Goal: Task Accomplishment & Management: Manage account settings

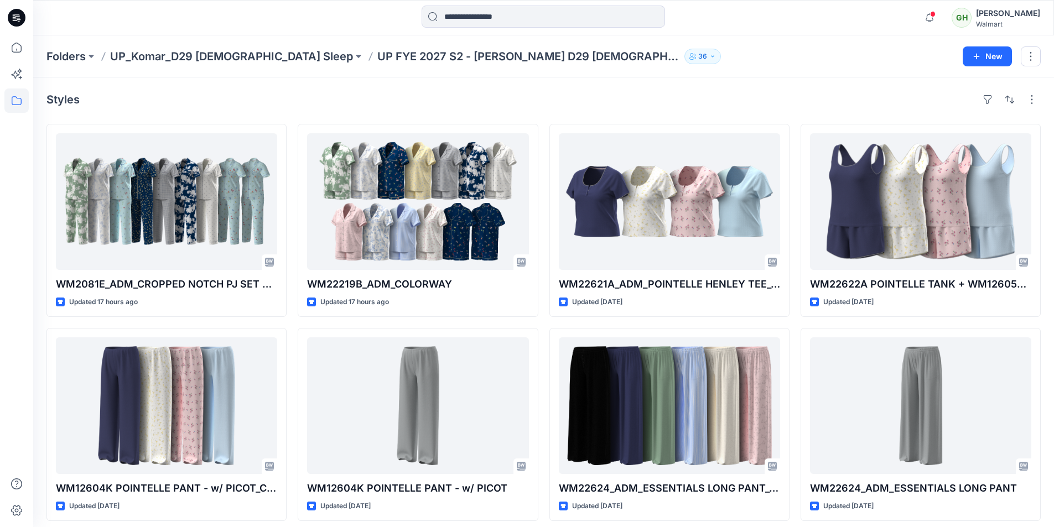
click at [356, 28] on div at bounding box center [543, 18] width 510 height 24
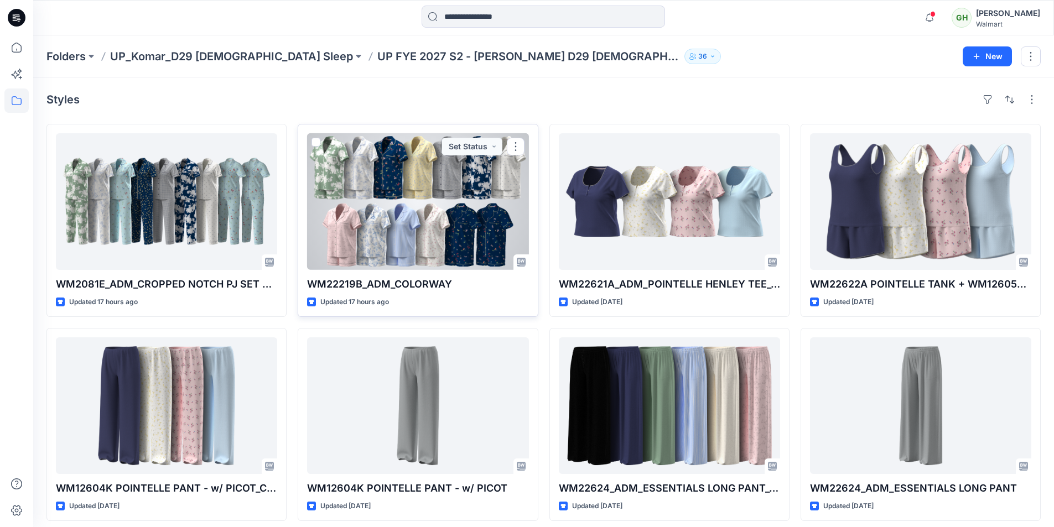
click at [395, 212] on div at bounding box center [417, 201] width 221 height 137
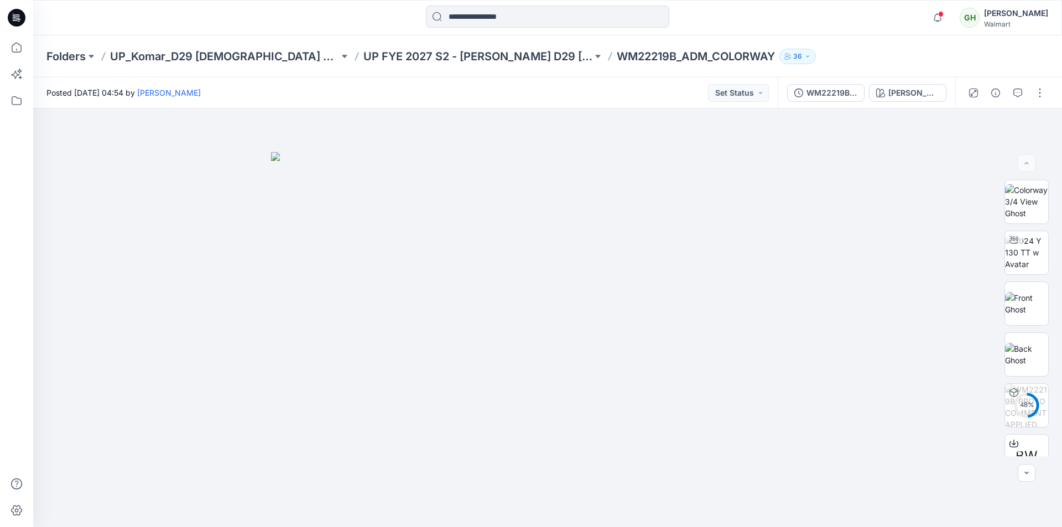
click at [18, 19] on icon at bounding box center [17, 18] width 18 height 18
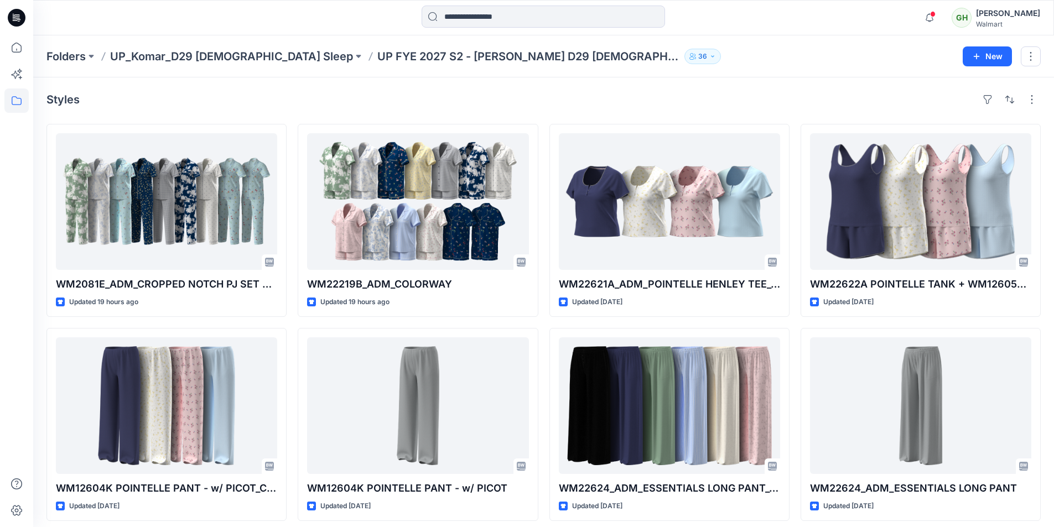
click at [15, 24] on icon at bounding box center [17, 18] width 18 height 18
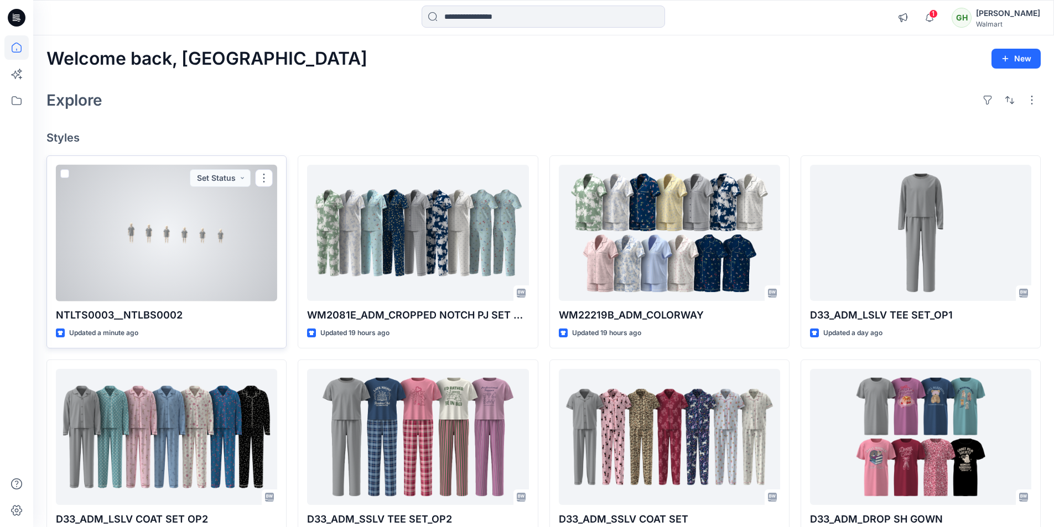
click at [232, 211] on div at bounding box center [166, 233] width 221 height 137
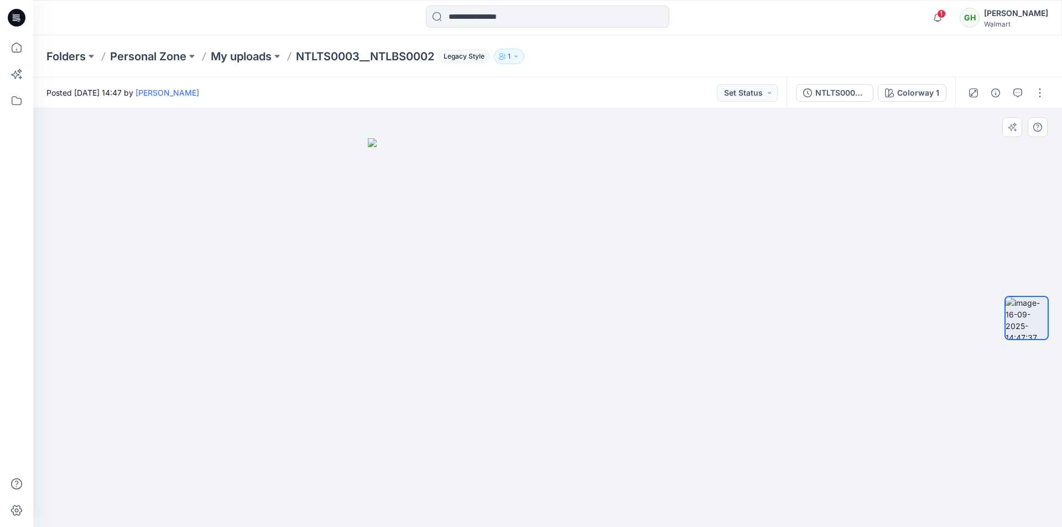
click at [694, 264] on img at bounding box center [548, 332] width 360 height 389
click at [17, 17] on icon at bounding box center [17, 16] width 5 height 1
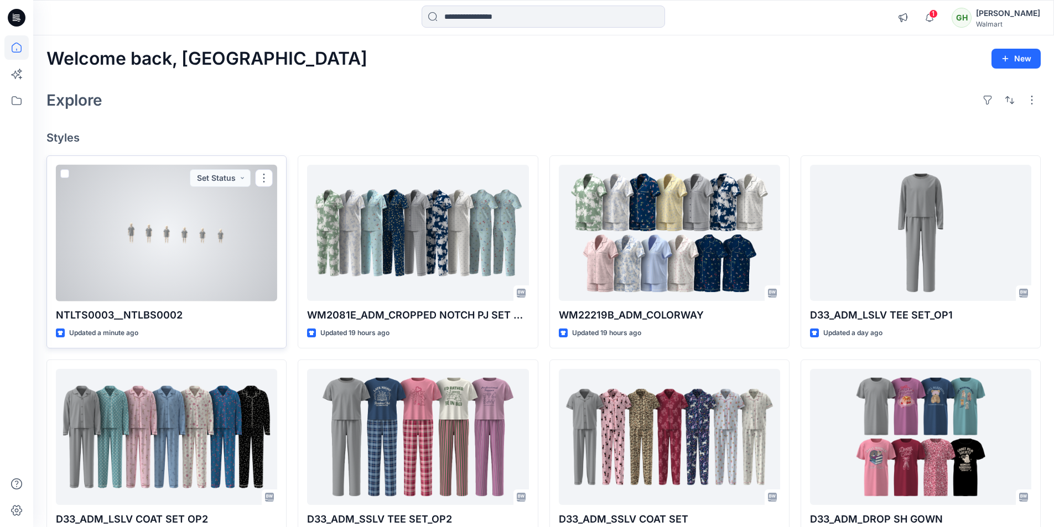
click at [173, 248] on div at bounding box center [166, 233] width 221 height 137
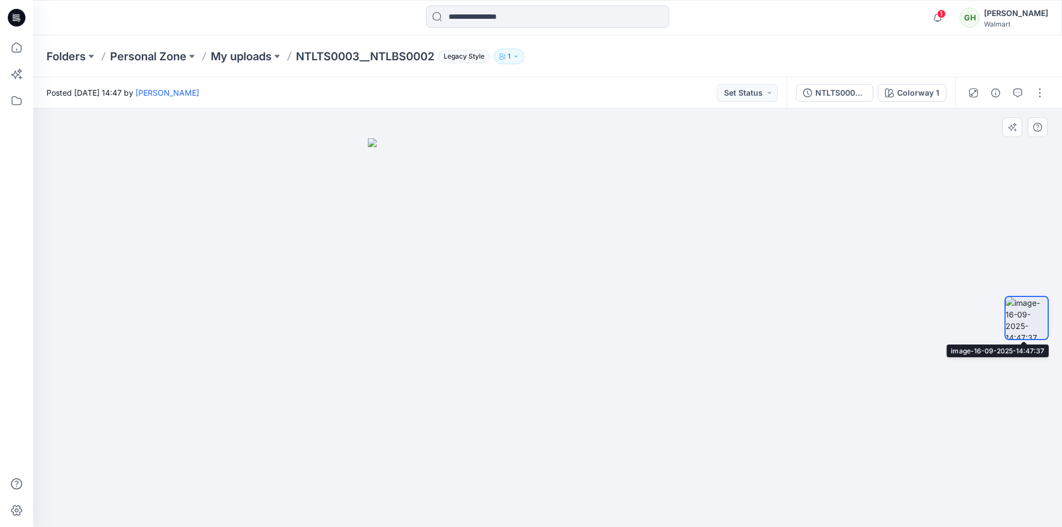
click at [1017, 328] on img at bounding box center [1027, 318] width 42 height 42
click at [921, 98] on div "Colorway 1" at bounding box center [918, 93] width 42 height 12
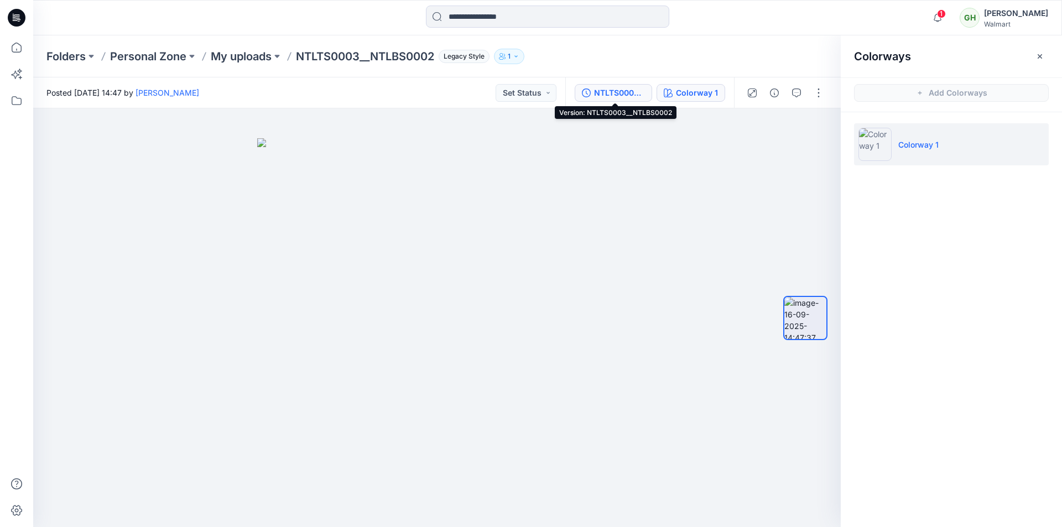
click at [612, 89] on div "NTLTS0003__NTLBS0002" at bounding box center [619, 93] width 51 height 12
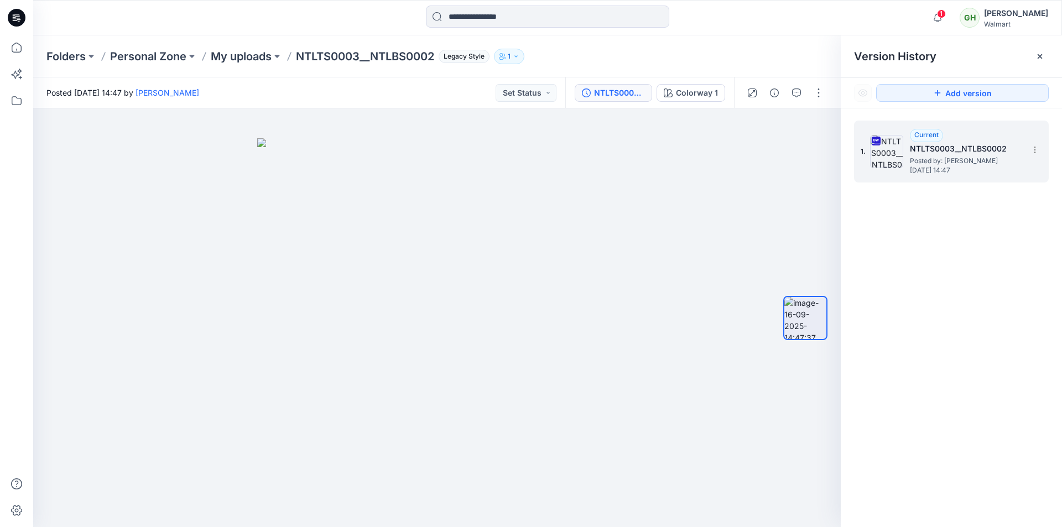
click at [952, 167] on span "Tuesday, September 16, 2025 14:47" at bounding box center [965, 171] width 111 height 8
click at [812, 316] on img at bounding box center [805, 318] width 42 height 42
click at [20, 22] on icon at bounding box center [17, 18] width 18 height 18
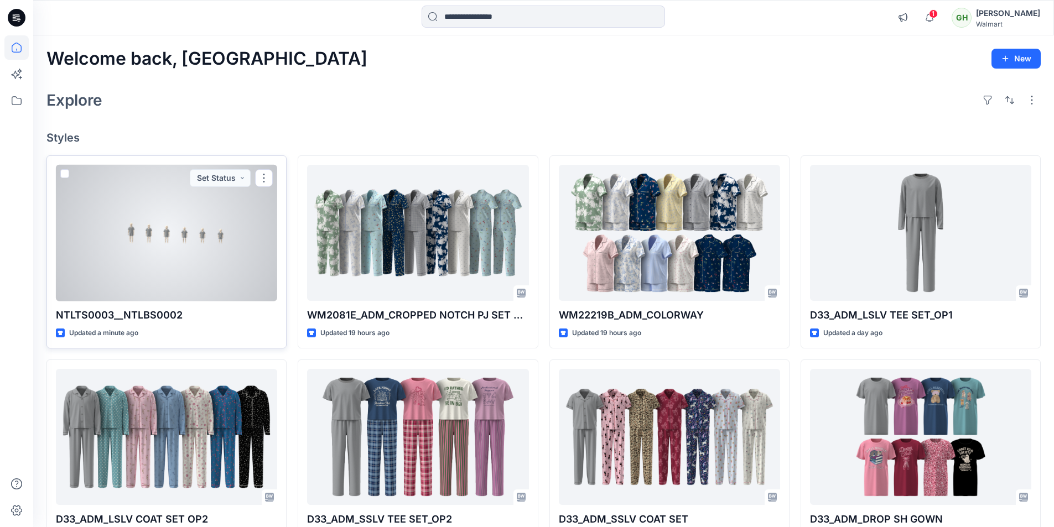
click at [178, 252] on div at bounding box center [166, 233] width 221 height 137
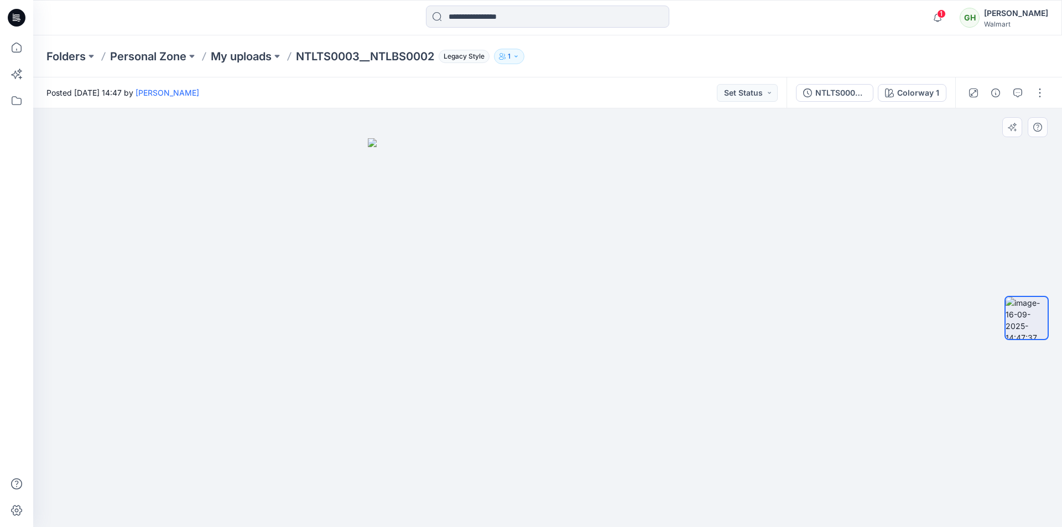
click at [671, 321] on img at bounding box center [548, 332] width 360 height 389
click at [21, 20] on icon at bounding box center [17, 18] width 18 height 18
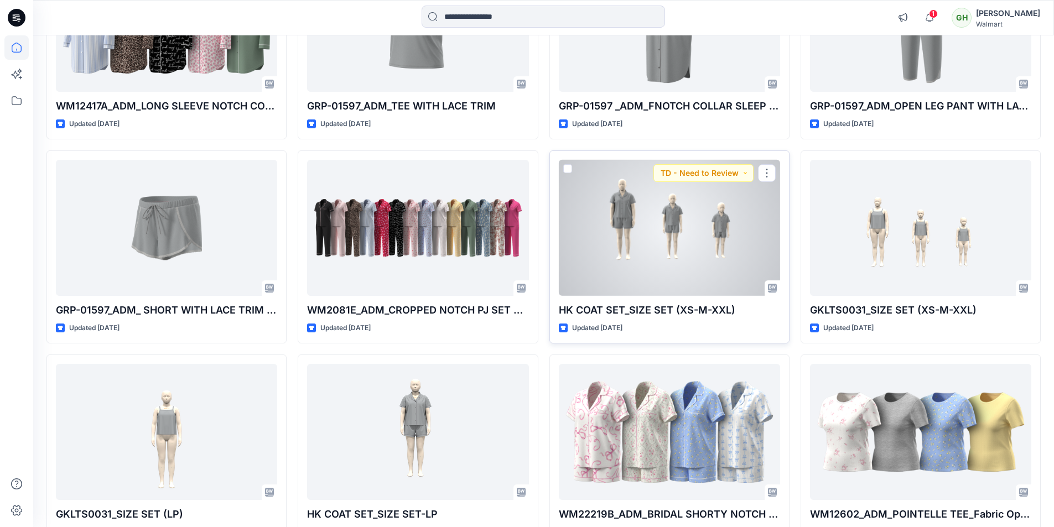
scroll to position [7631, 0]
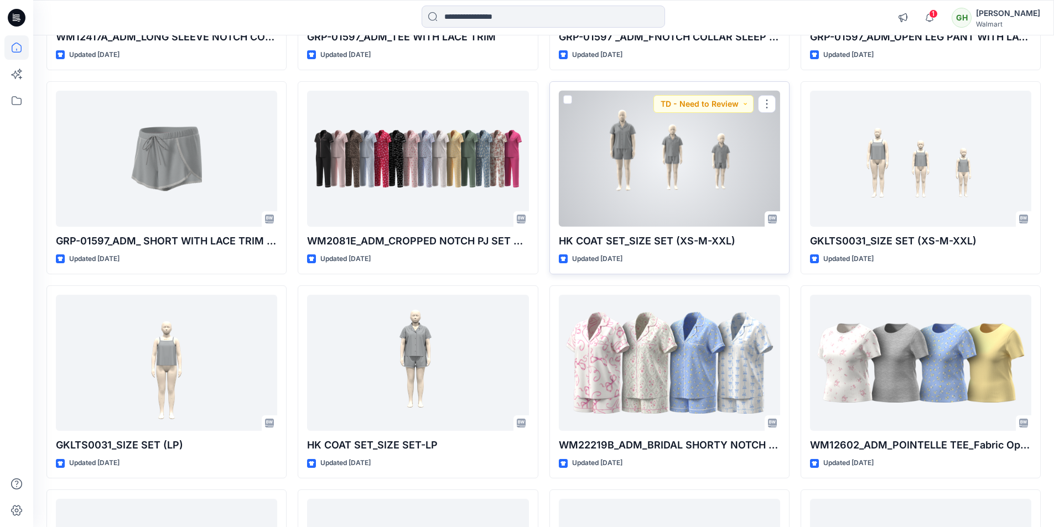
click at [684, 165] on div at bounding box center [669, 159] width 221 height 137
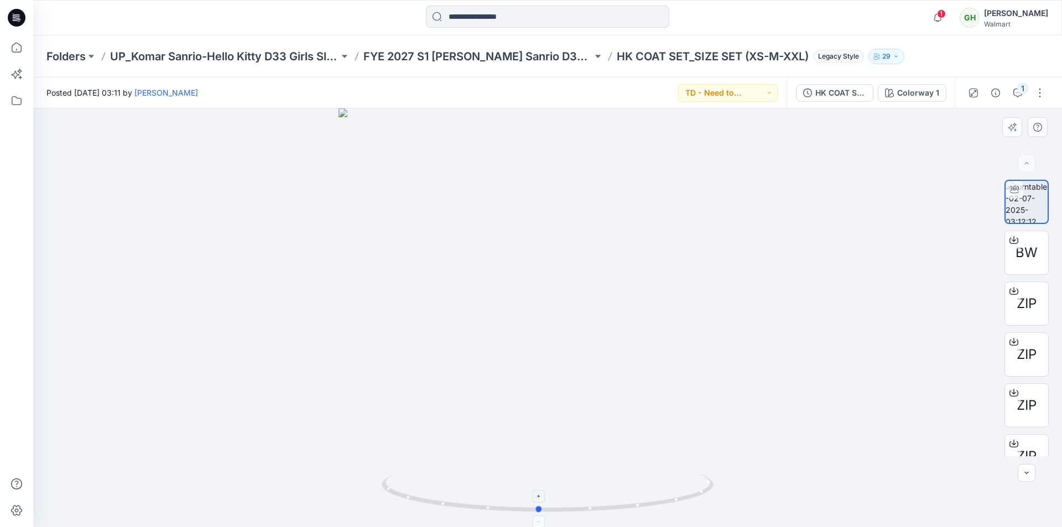
click at [653, 500] on icon at bounding box center [549, 494] width 335 height 41
click at [1035, 205] on img at bounding box center [1027, 202] width 42 height 42
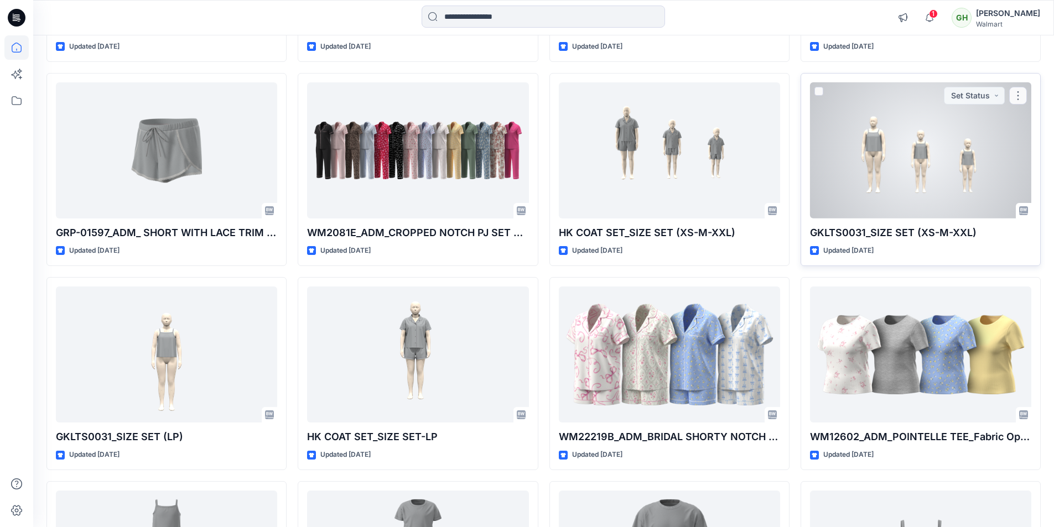
scroll to position [7576, 0]
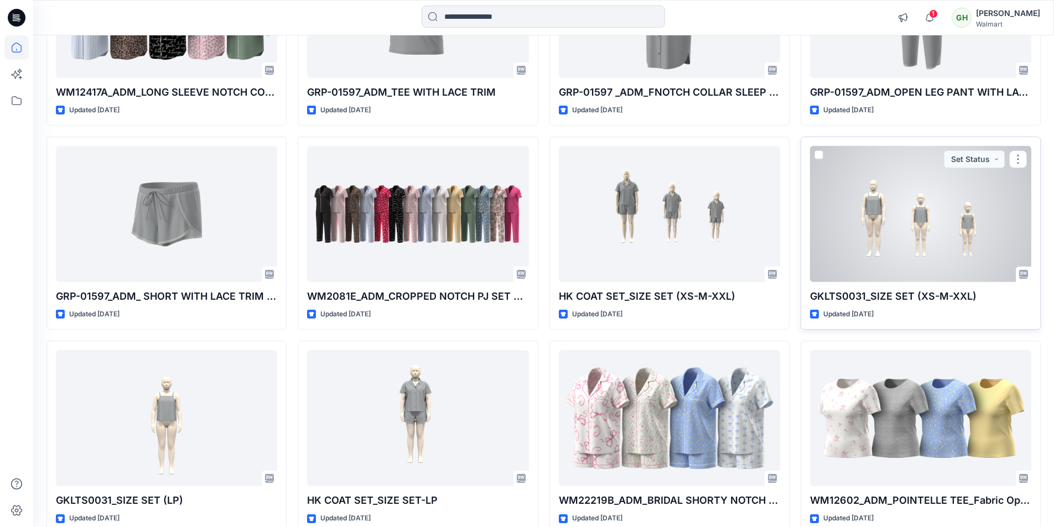
click at [913, 210] on div at bounding box center [920, 214] width 221 height 137
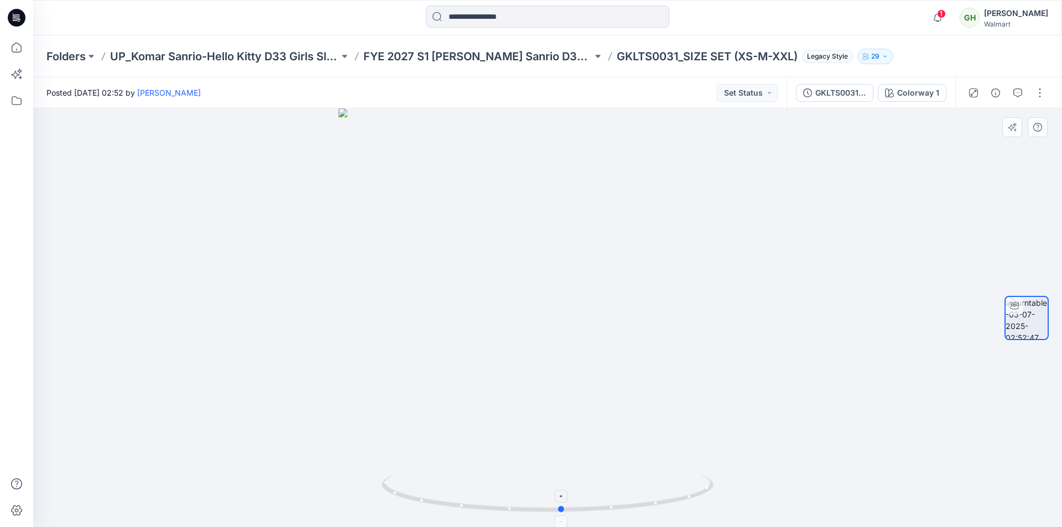
drag, startPoint x: 647, startPoint y: 490, endPoint x: 661, endPoint y: 497, distance: 16.1
click at [661, 497] on icon at bounding box center [549, 494] width 335 height 41
click at [855, 104] on div "GKLTS0031_SIZE SET (XS-M-XXL)_DEV_REV1 Colorway 1" at bounding box center [871, 92] width 169 height 31
click at [851, 99] on button "GKLTS0031_SIZE SET (XS-M-XXL)_DEV_REV1" at bounding box center [834, 93] width 77 height 18
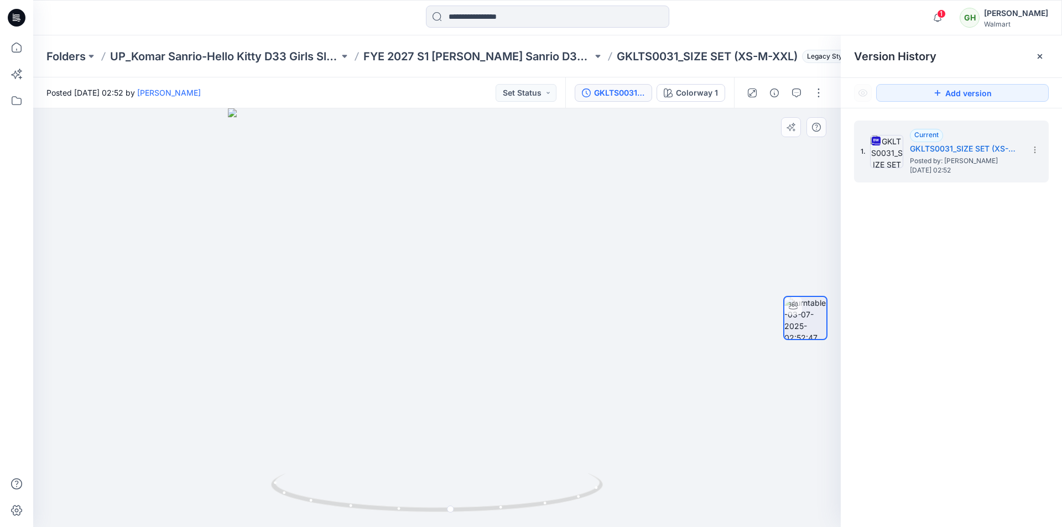
click at [397, 354] on div at bounding box center [437, 317] width 808 height 419
click at [16, 23] on icon at bounding box center [17, 18] width 18 height 18
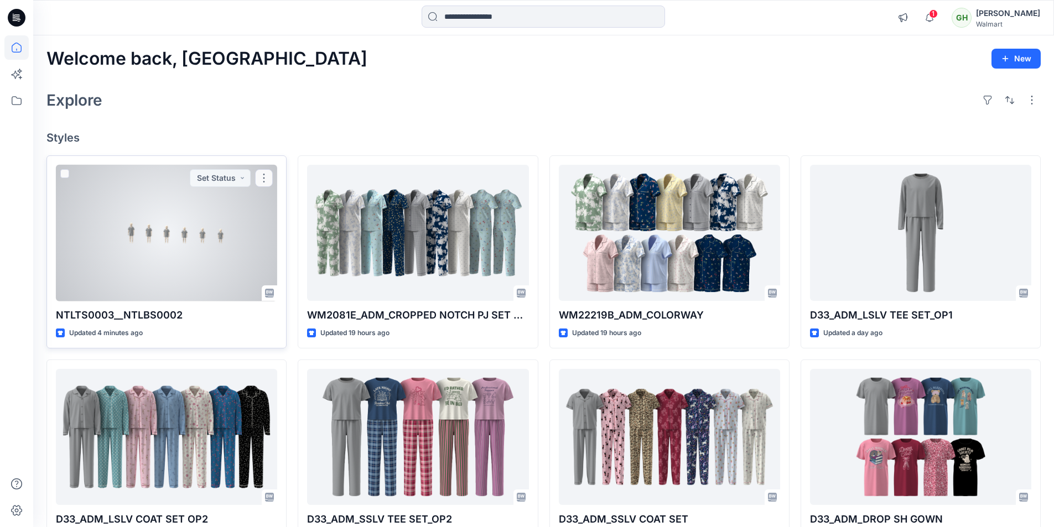
click at [170, 255] on div at bounding box center [166, 233] width 221 height 137
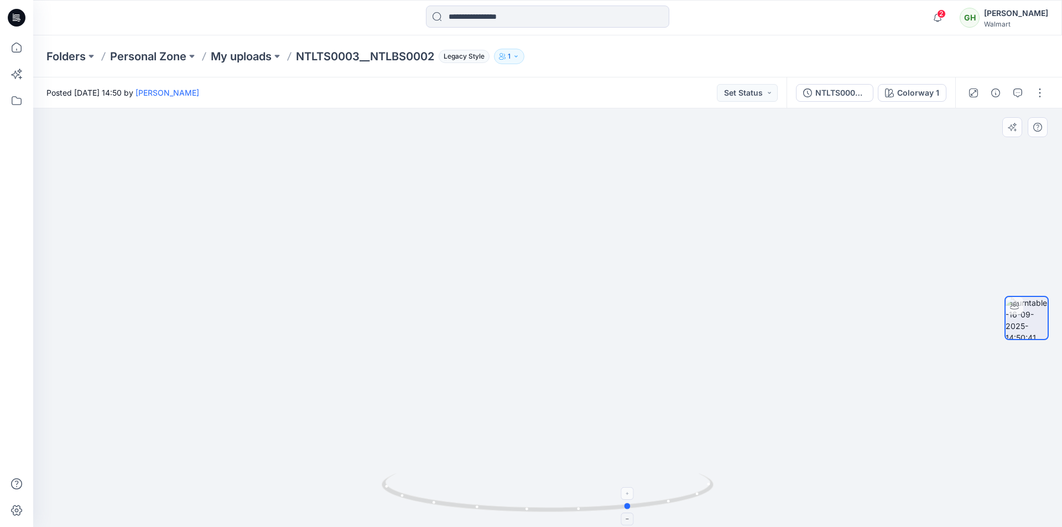
drag, startPoint x: 692, startPoint y: 496, endPoint x: 703, endPoint y: 495, distance: 11.1
click at [703, 495] on icon at bounding box center [549, 494] width 335 height 41
drag, startPoint x: 677, startPoint y: 502, endPoint x: 761, endPoint y: 507, distance: 84.8
click at [763, 508] on div at bounding box center [547, 317] width 1029 height 419
drag, startPoint x: 639, startPoint y: 506, endPoint x: 534, endPoint y: 500, distance: 105.3
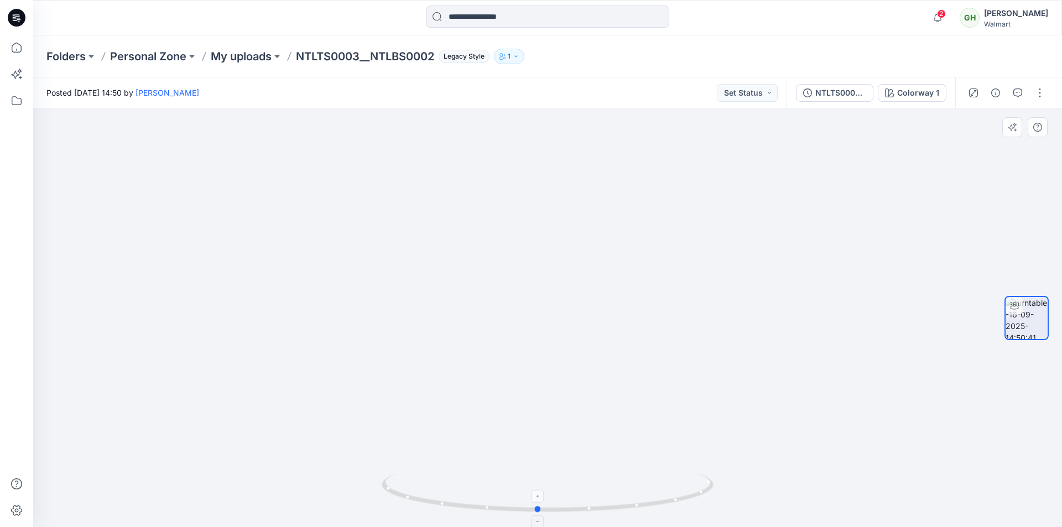
click at [534, 500] on icon at bounding box center [549, 494] width 335 height 41
click at [268, 383] on div at bounding box center [547, 317] width 1029 height 419
click at [22, 15] on icon at bounding box center [17, 18] width 18 height 18
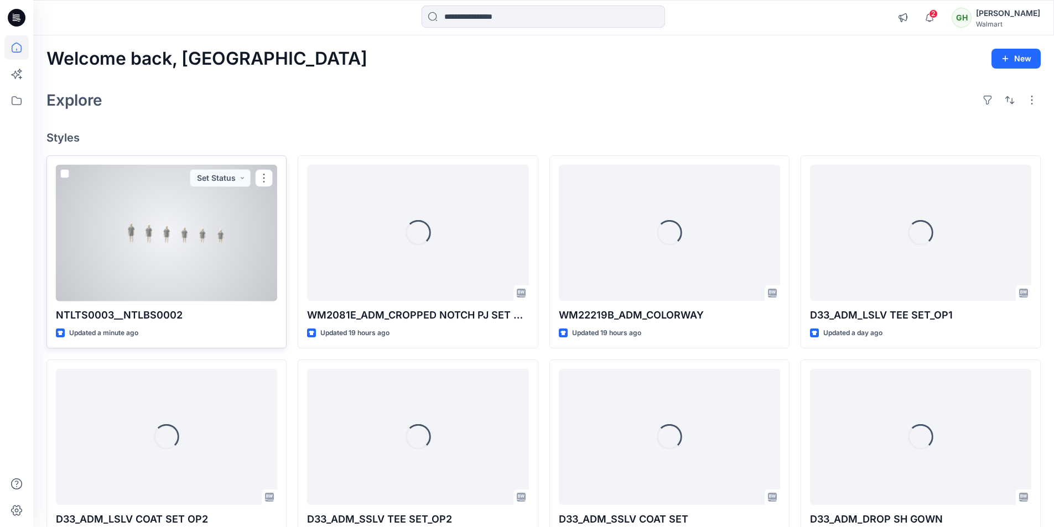
click at [179, 247] on div at bounding box center [166, 233] width 221 height 137
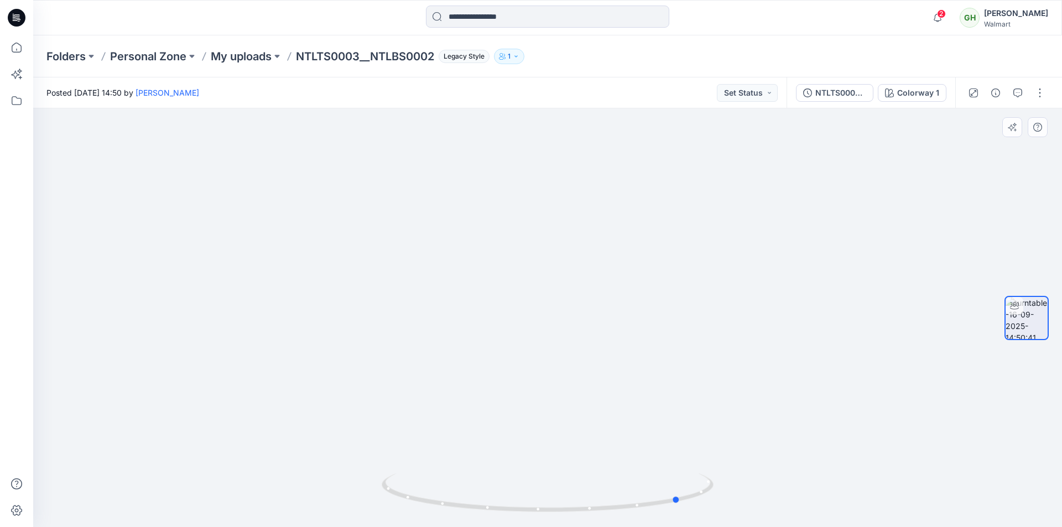
drag, startPoint x: 688, startPoint y: 504, endPoint x: 821, endPoint y: 480, distance: 135.5
click at [821, 480] on div at bounding box center [547, 317] width 1029 height 419
click at [1030, 324] on img at bounding box center [1027, 318] width 42 height 42
drag, startPoint x: 688, startPoint y: 502, endPoint x: 607, endPoint y: 506, distance: 81.4
click at [607, 506] on icon at bounding box center [549, 494] width 335 height 41
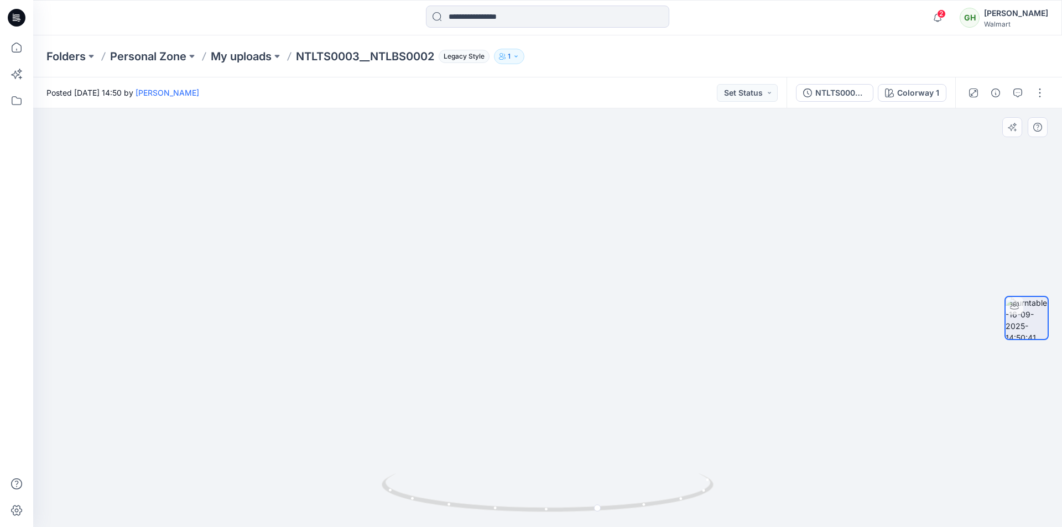
drag, startPoint x: 602, startPoint y: 497, endPoint x: 605, endPoint y: 414, distance: 83.0
click at [603, 497] on foreignobject at bounding box center [598, 495] width 13 height 13
drag, startPoint x: 647, startPoint y: 504, endPoint x: 428, endPoint y: 470, distance: 221.1
click at [428, 470] on div at bounding box center [547, 317] width 1029 height 419
click at [1009, 316] on img at bounding box center [1027, 318] width 42 height 42
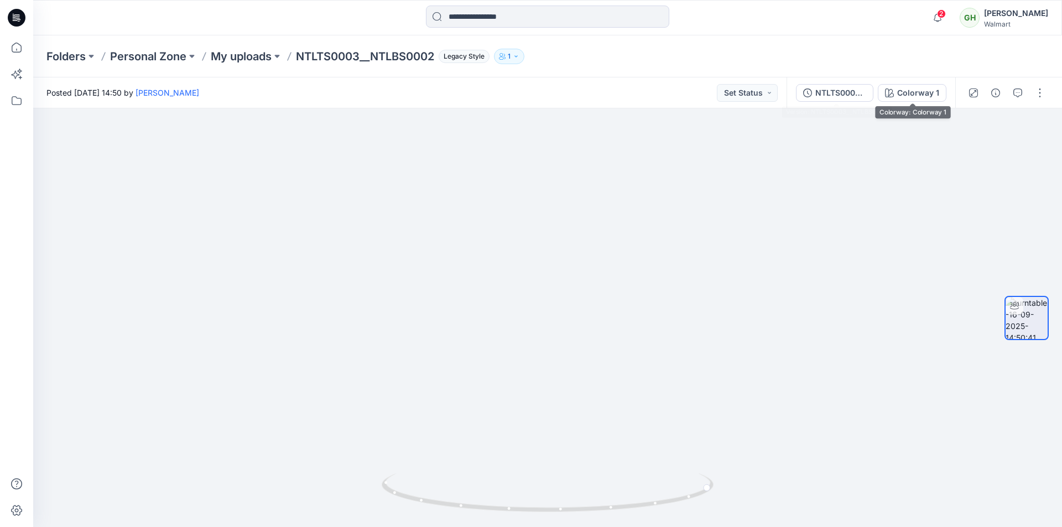
click at [845, 92] on div "NTLTS0003__NTLBS0002" at bounding box center [840, 93] width 51 height 12
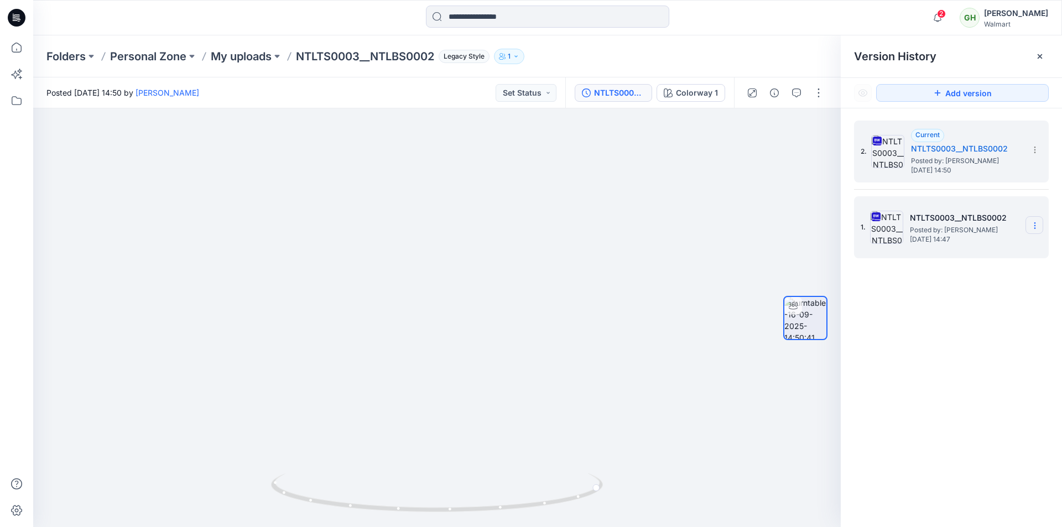
click at [1037, 224] on icon at bounding box center [1035, 225] width 9 height 9
click at [953, 336] on span "Delete Version" at bounding box center [959, 340] width 52 height 13
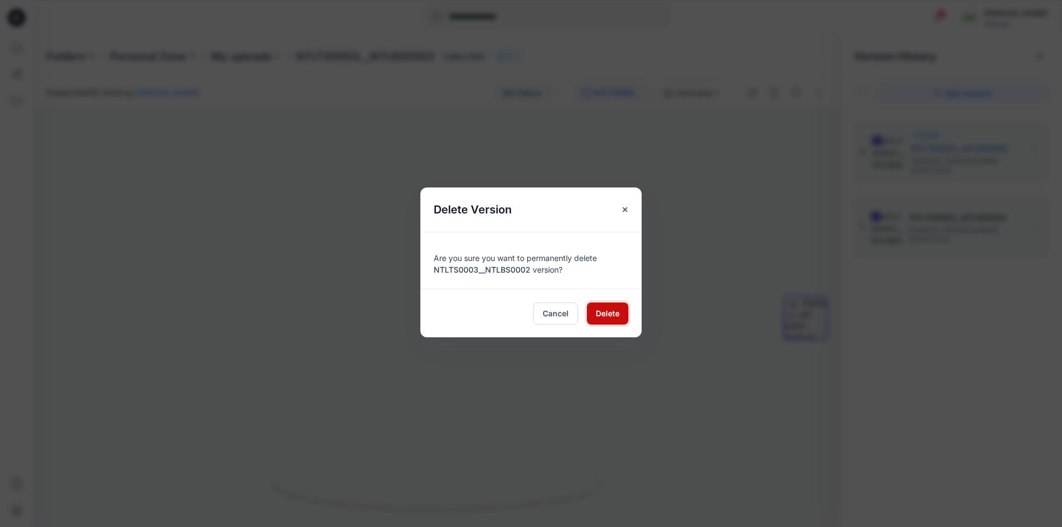
click at [614, 314] on span "Delete" at bounding box center [608, 314] width 24 height 12
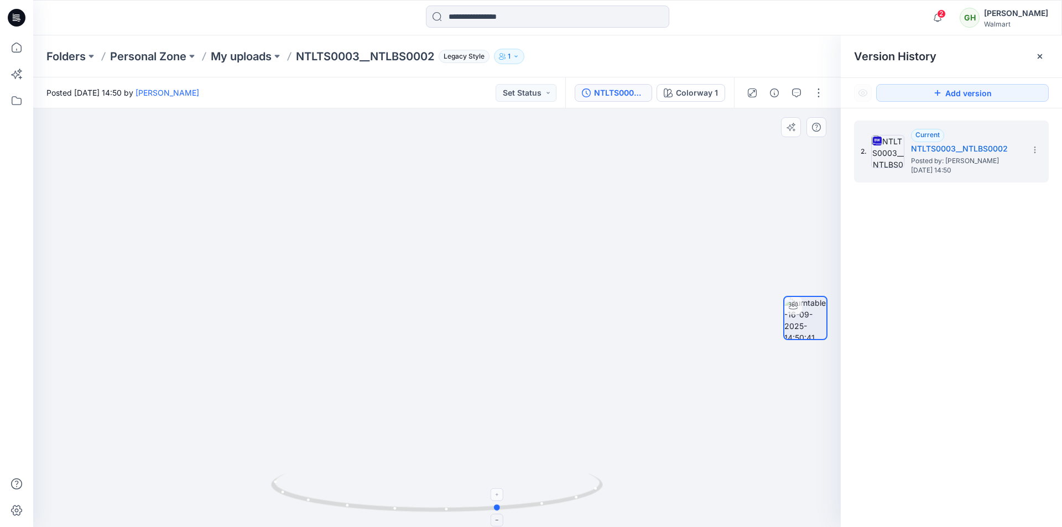
drag, startPoint x: 602, startPoint y: 489, endPoint x: 500, endPoint y: 493, distance: 102.4
click at [500, 493] on icon at bounding box center [438, 494] width 335 height 41
drag, startPoint x: 581, startPoint y: 491, endPoint x: 500, endPoint y: 464, distance: 85.2
click at [500, 464] on div at bounding box center [437, 317] width 808 height 419
click at [649, 386] on img at bounding box center [437, 298] width 495 height 457
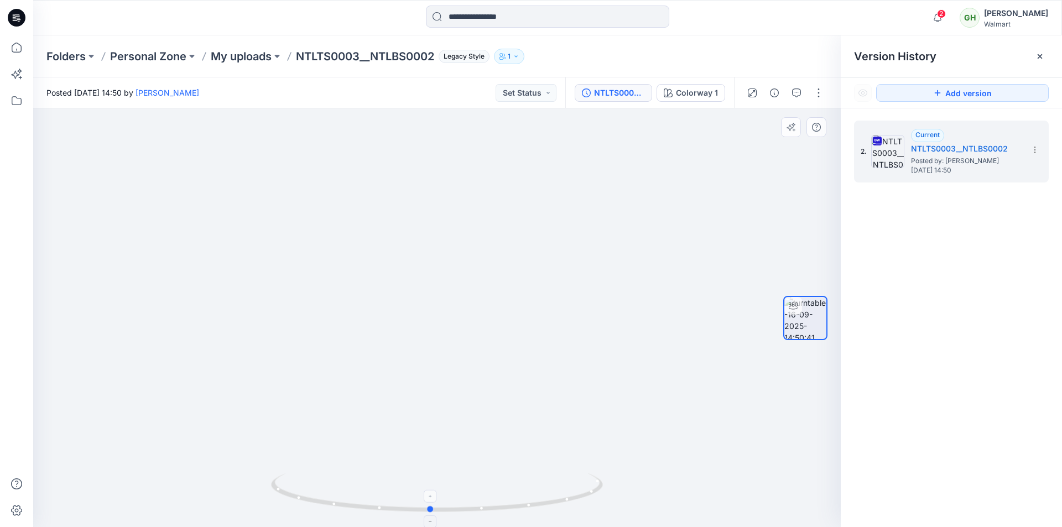
drag, startPoint x: 593, startPoint y: 490, endPoint x: 604, endPoint y: 482, distance: 13.2
click at [604, 482] on icon at bounding box center [438, 494] width 335 height 41
click at [19, 20] on icon at bounding box center [19, 19] width 4 height 1
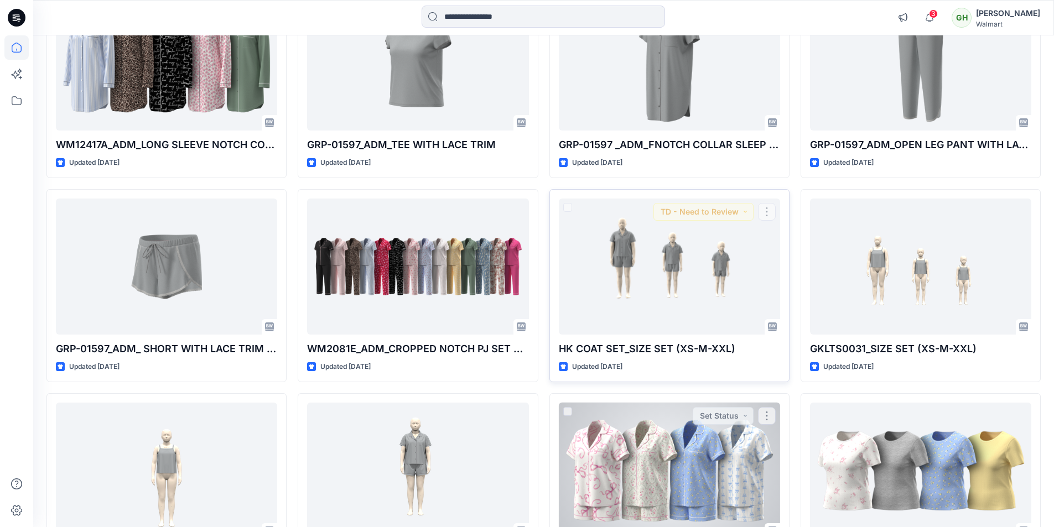
scroll to position [7524, 0]
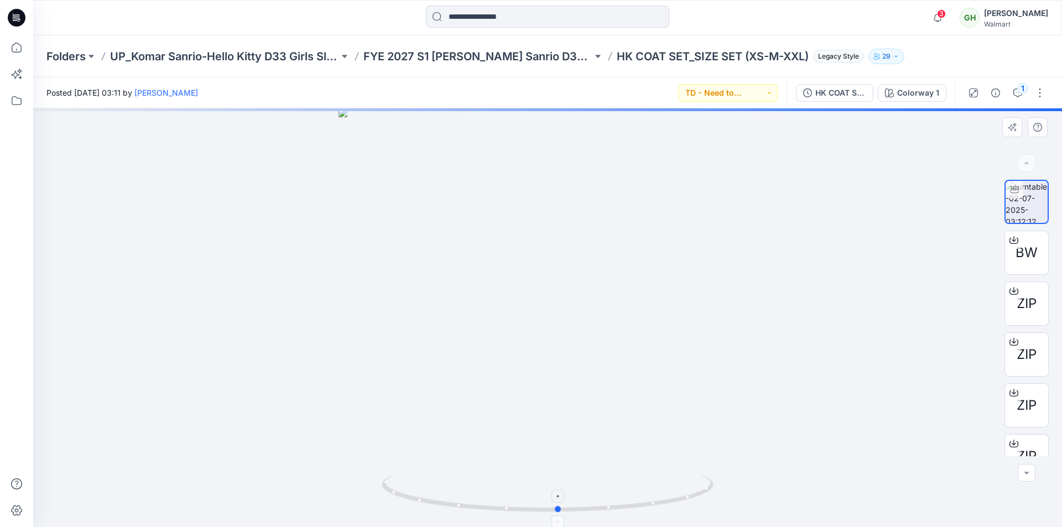
drag, startPoint x: 701, startPoint y: 497, endPoint x: 712, endPoint y: 484, distance: 16.9
click at [712, 484] on icon at bounding box center [549, 494] width 335 height 41
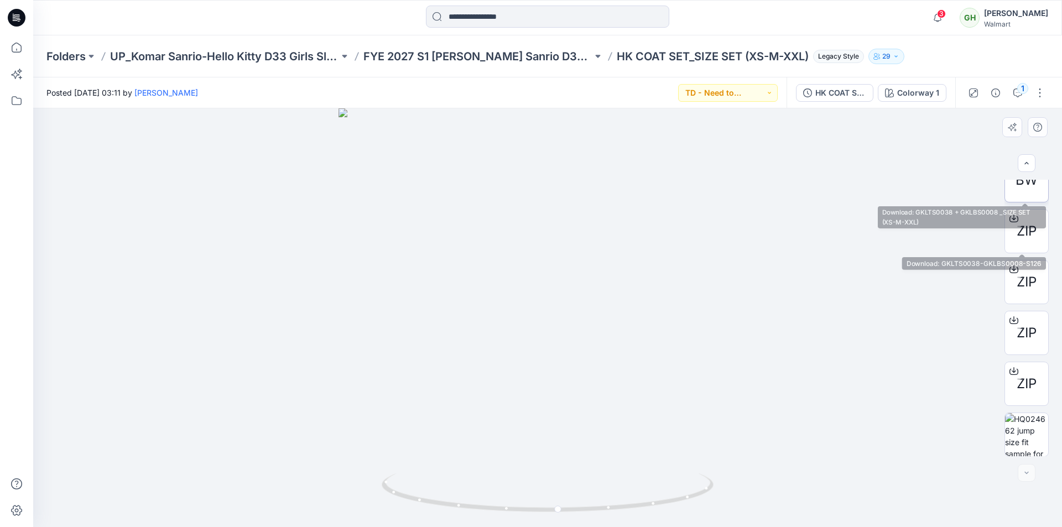
scroll to position [73, 0]
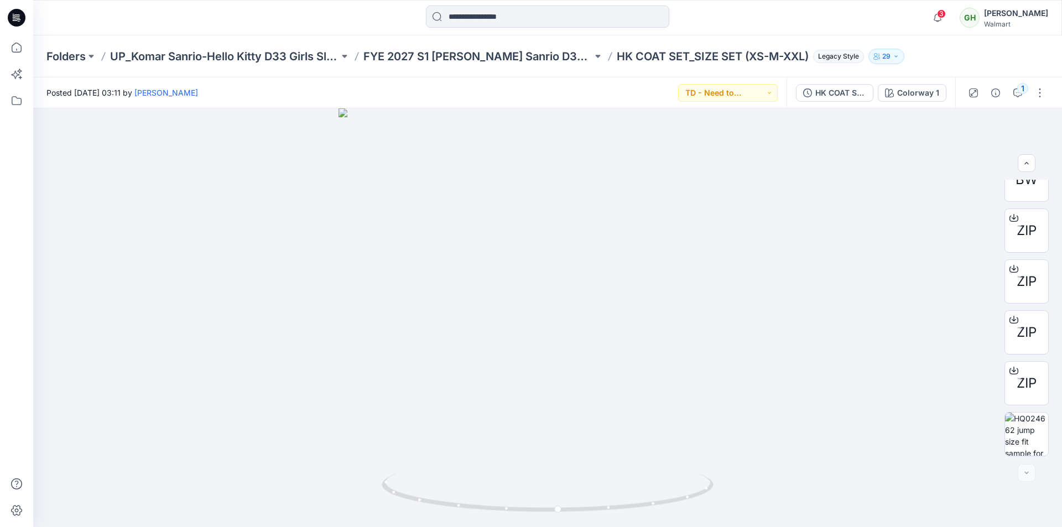
click at [19, 16] on icon at bounding box center [17, 18] width 18 height 18
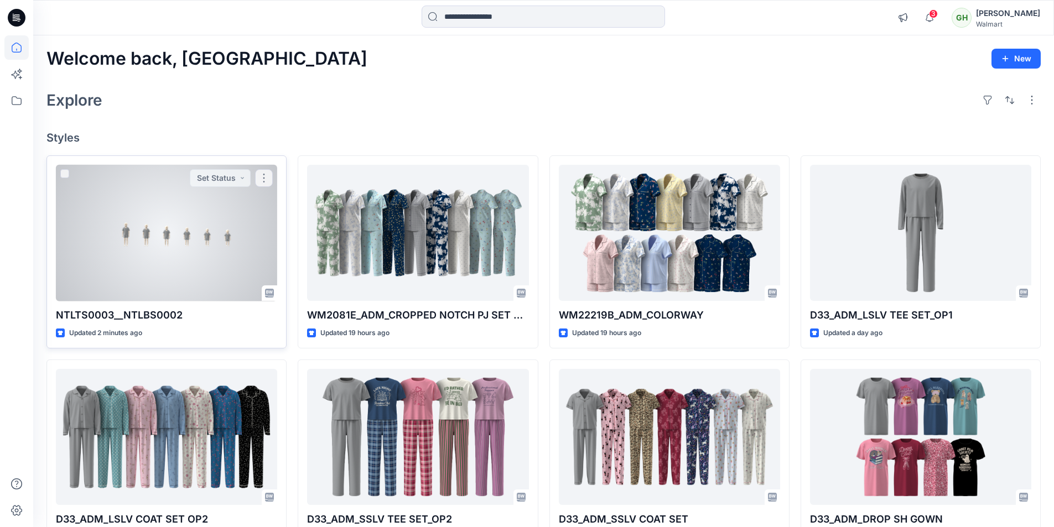
click at [131, 226] on div at bounding box center [166, 233] width 221 height 137
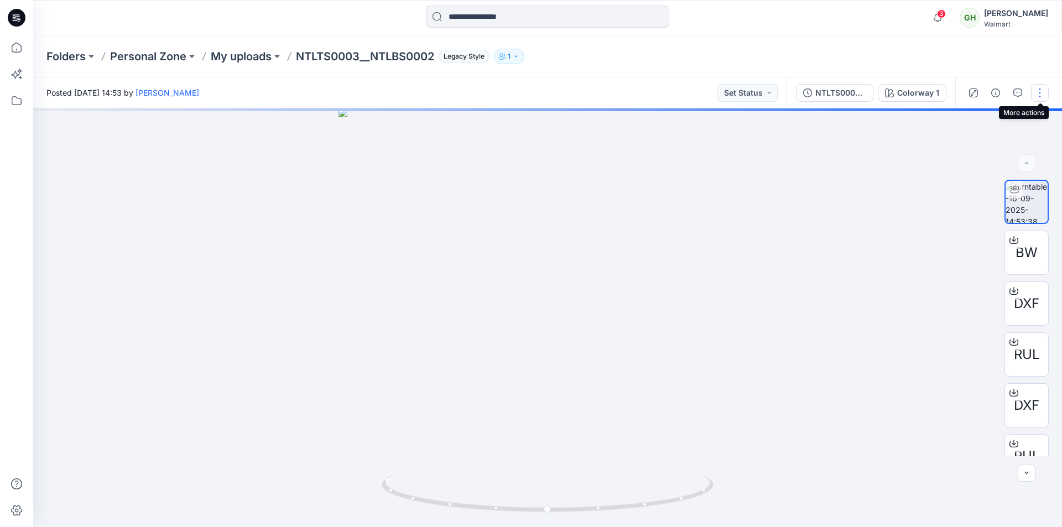
click at [1047, 95] on button "button" at bounding box center [1040, 93] width 18 height 18
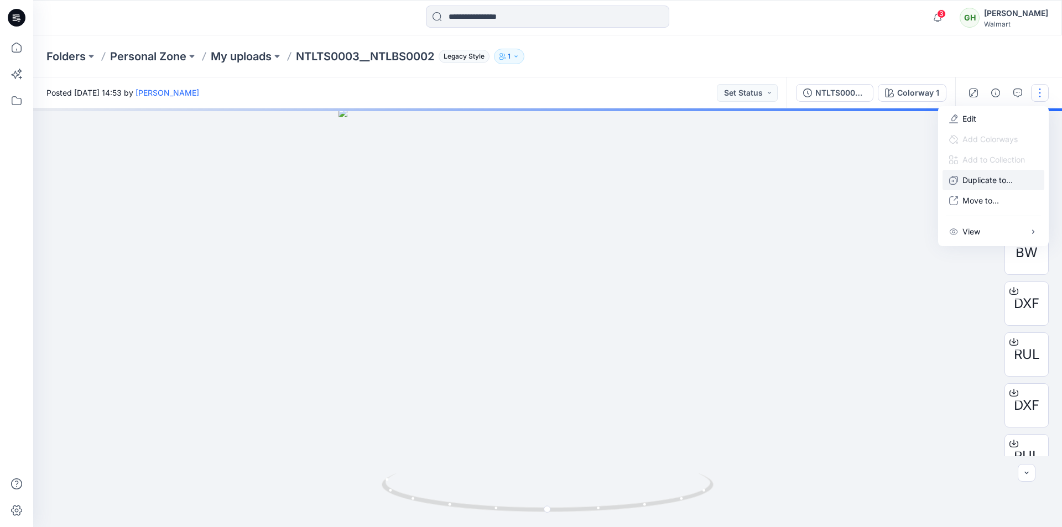
click at [1001, 176] on p "Duplicate to..." at bounding box center [988, 180] width 50 height 12
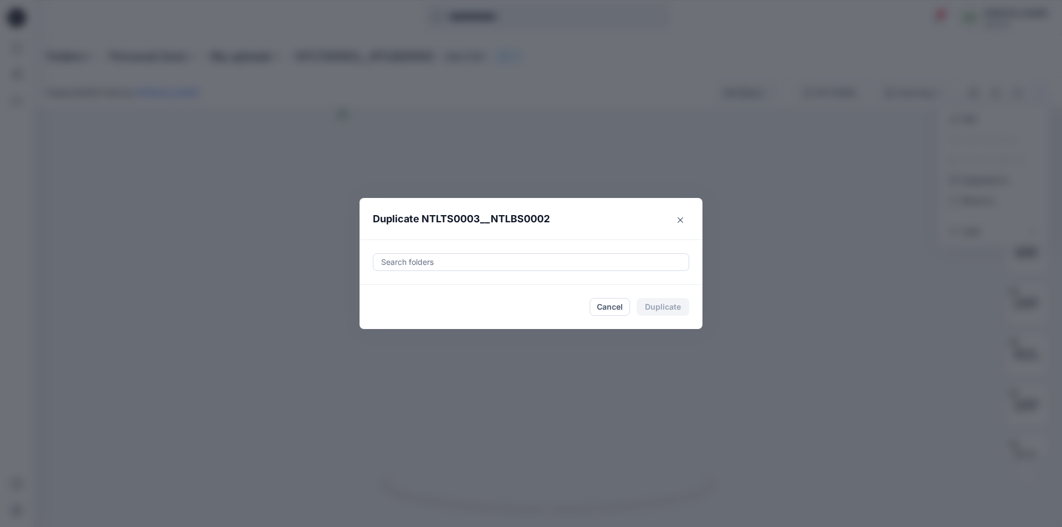
click at [452, 257] on div at bounding box center [531, 262] width 302 height 13
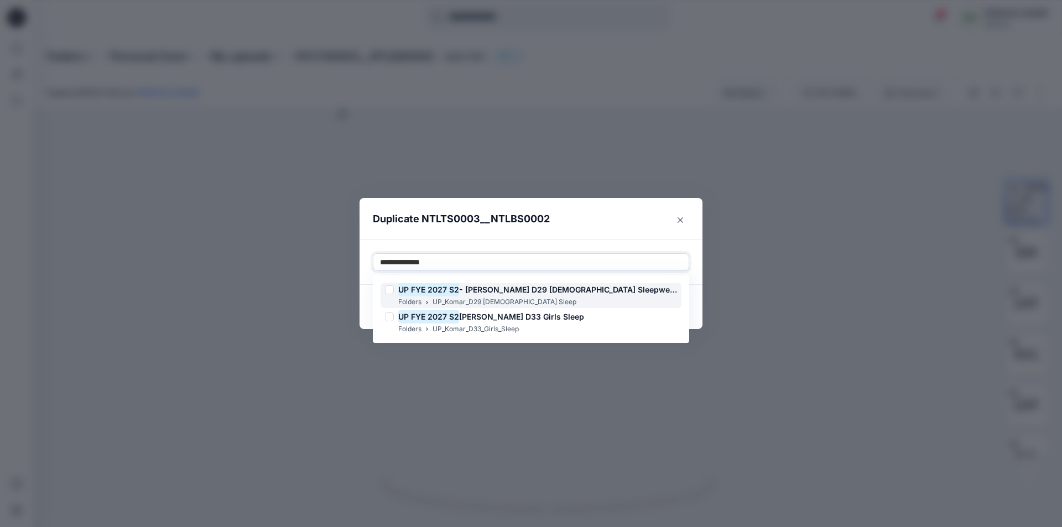
click at [507, 289] on span "- Komar D29 Ladies Sleepwear" at bounding box center [568, 289] width 219 height 9
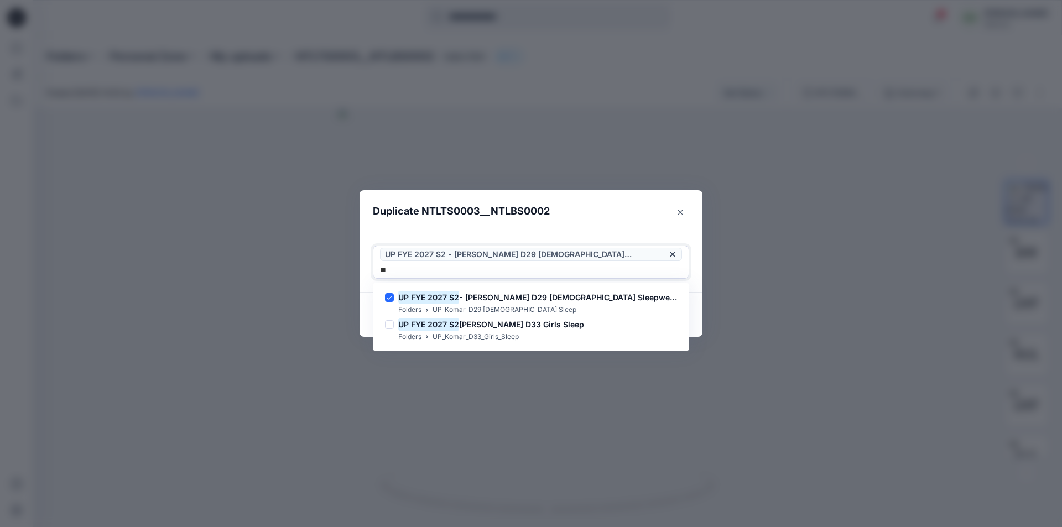
type input "*"
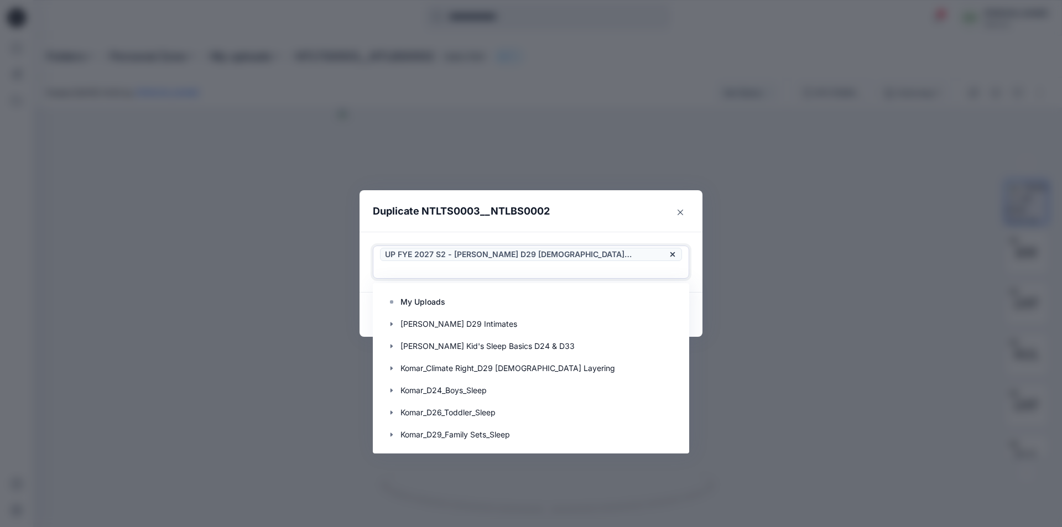
click at [552, 208] on header "Duplicate NTLTS0003__NTLBS0002" at bounding box center [520, 211] width 321 height 42
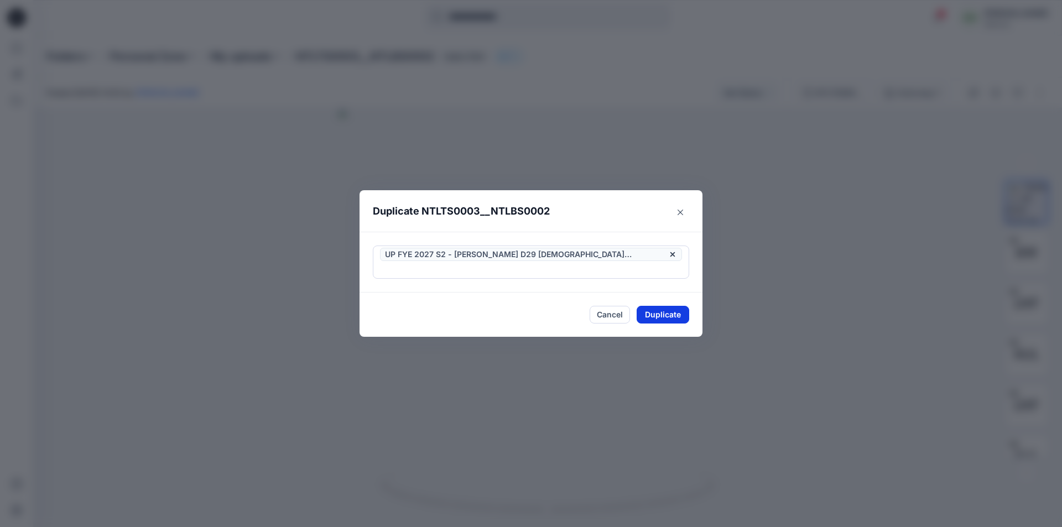
click at [659, 309] on button "Duplicate" at bounding box center [663, 315] width 53 height 18
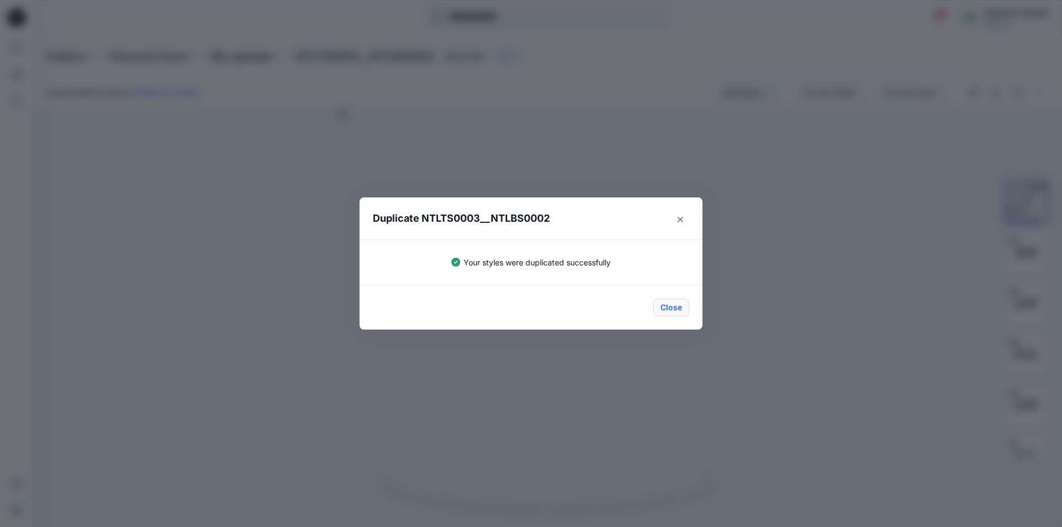
click at [667, 308] on button "Close" at bounding box center [671, 308] width 36 height 18
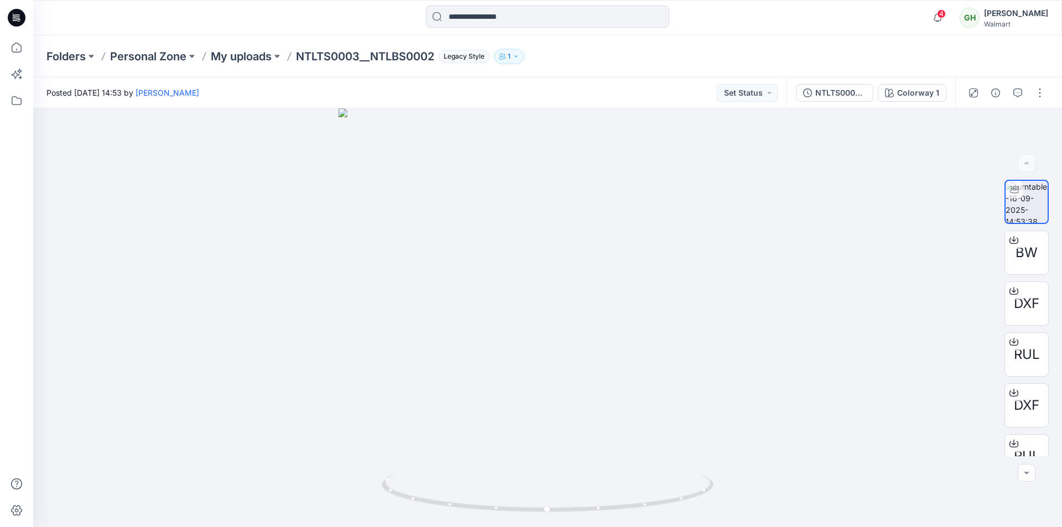
click at [22, 15] on icon at bounding box center [17, 18] width 18 height 18
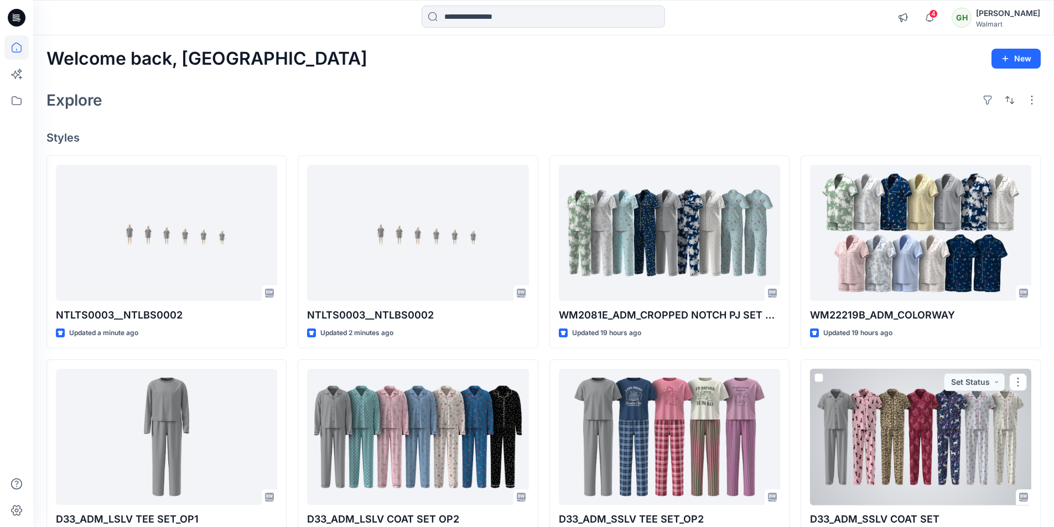
click at [377, 98] on div "Explore" at bounding box center [543, 100] width 994 height 27
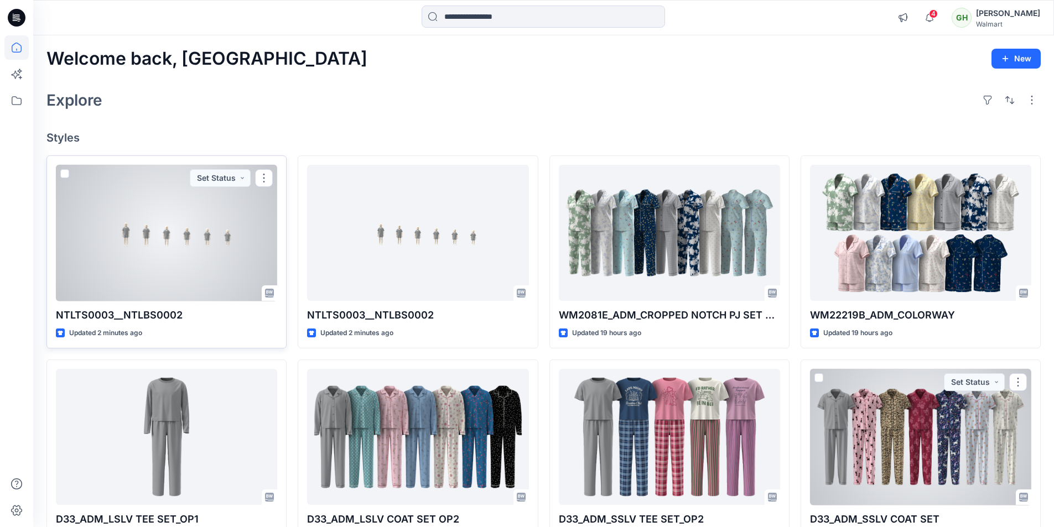
click at [134, 256] on div at bounding box center [166, 233] width 221 height 137
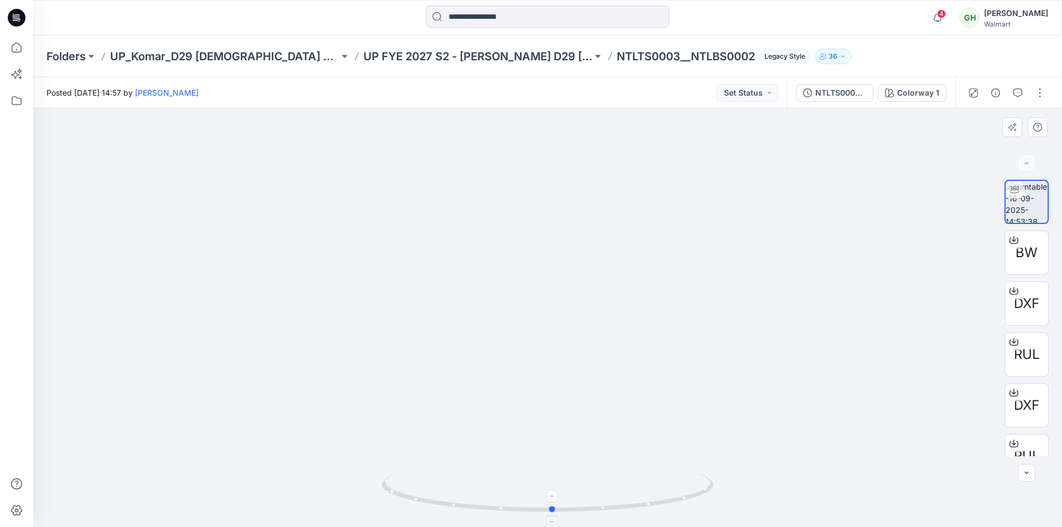
drag, startPoint x: 652, startPoint y: 505, endPoint x: 659, endPoint y: 477, distance: 28.6
click at [659, 477] on icon at bounding box center [549, 494] width 335 height 41
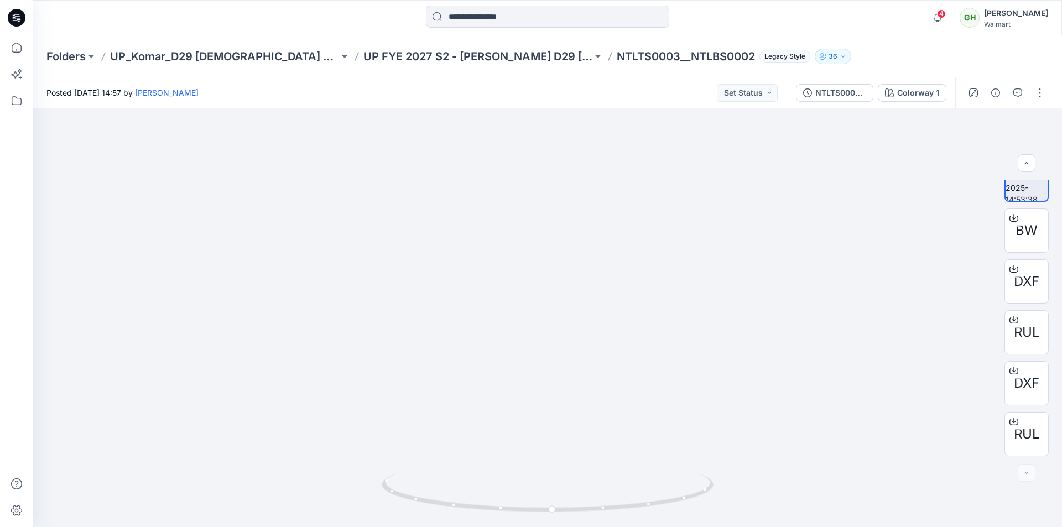
click at [23, 15] on icon at bounding box center [17, 18] width 18 height 18
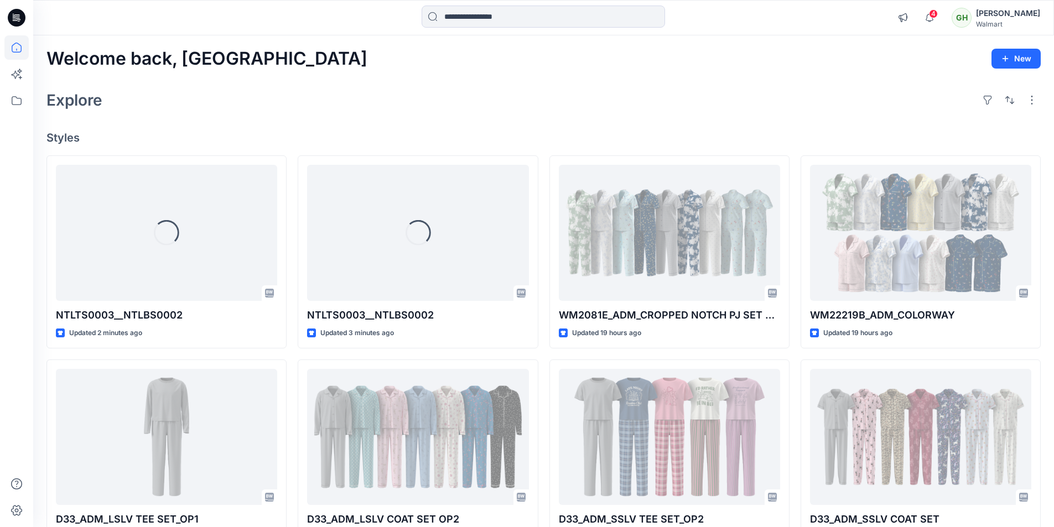
click at [60, 21] on div at bounding box center [160, 18] width 255 height 24
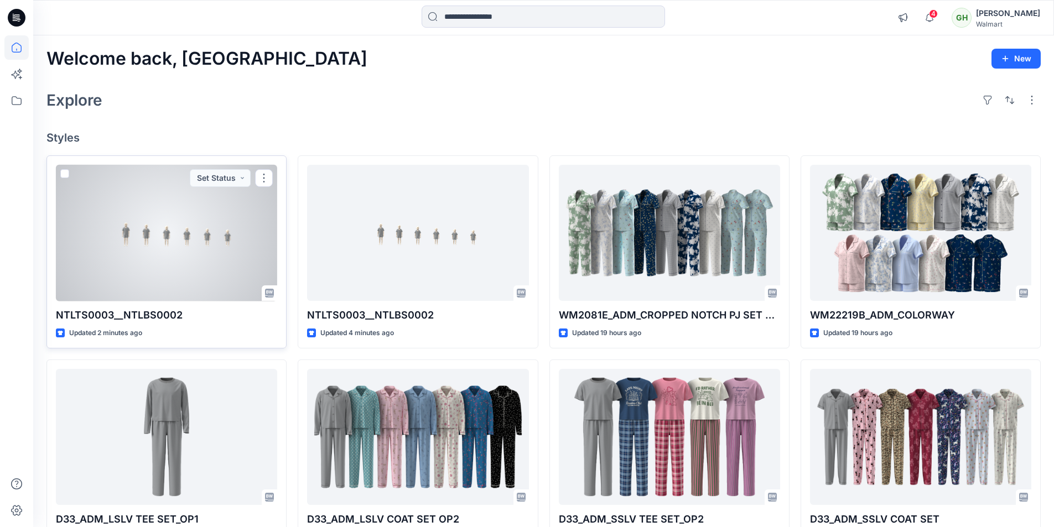
click at [189, 241] on div at bounding box center [166, 233] width 221 height 137
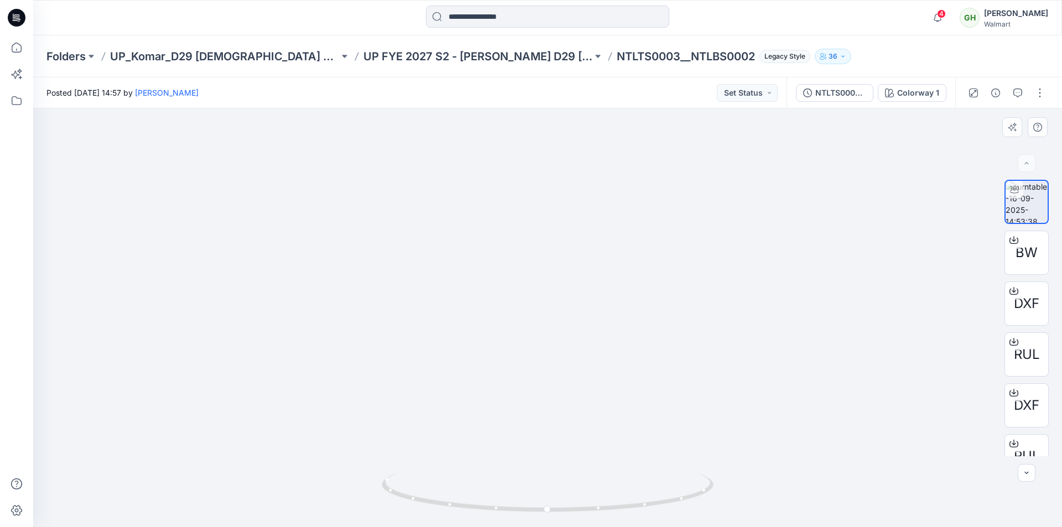
drag, startPoint x: 833, startPoint y: 352, endPoint x: 697, endPoint y: 346, distance: 136.8
click at [687, 503] on icon at bounding box center [549, 494] width 335 height 41
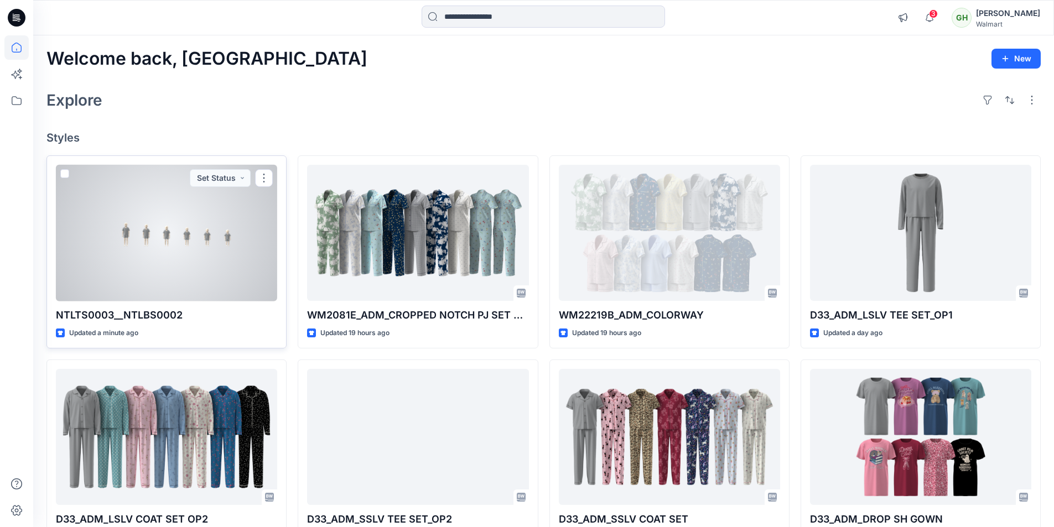
click at [174, 236] on div at bounding box center [166, 233] width 221 height 137
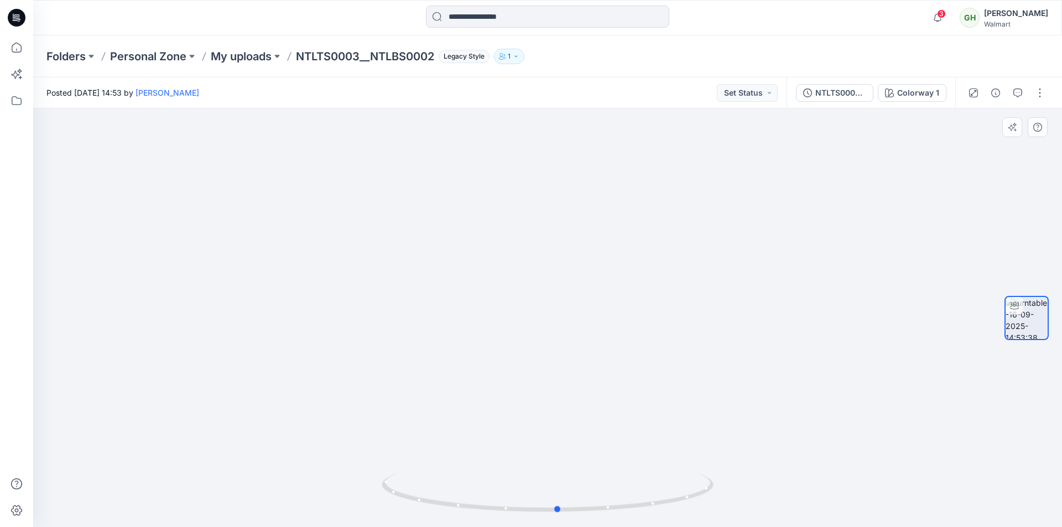
drag, startPoint x: 697, startPoint y: 492, endPoint x: 376, endPoint y: 458, distance: 323.3
click at [376, 458] on div at bounding box center [547, 317] width 1029 height 419
click at [1044, 92] on button "button" at bounding box center [1040, 93] width 18 height 18
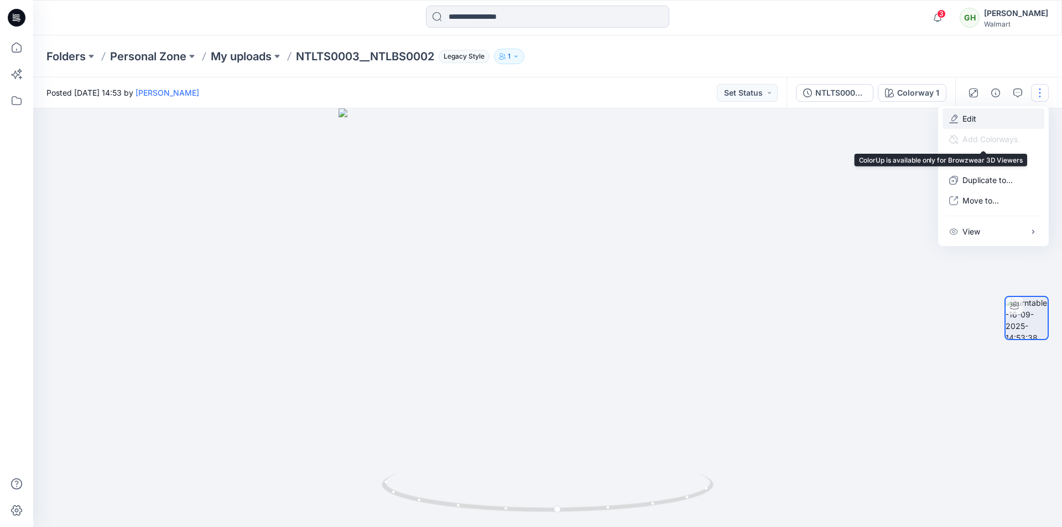
click at [988, 116] on button "Edit" at bounding box center [994, 118] width 102 height 20
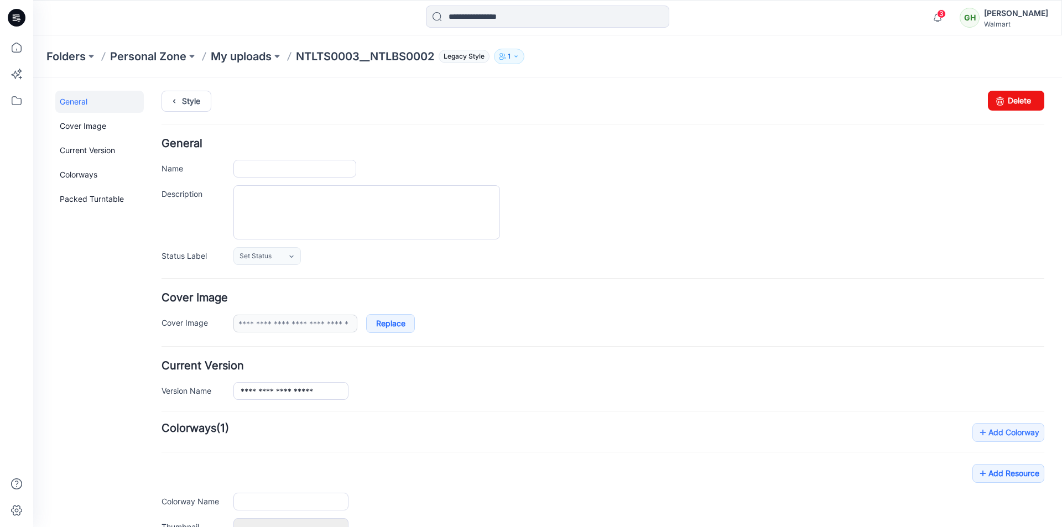
type input "**********"
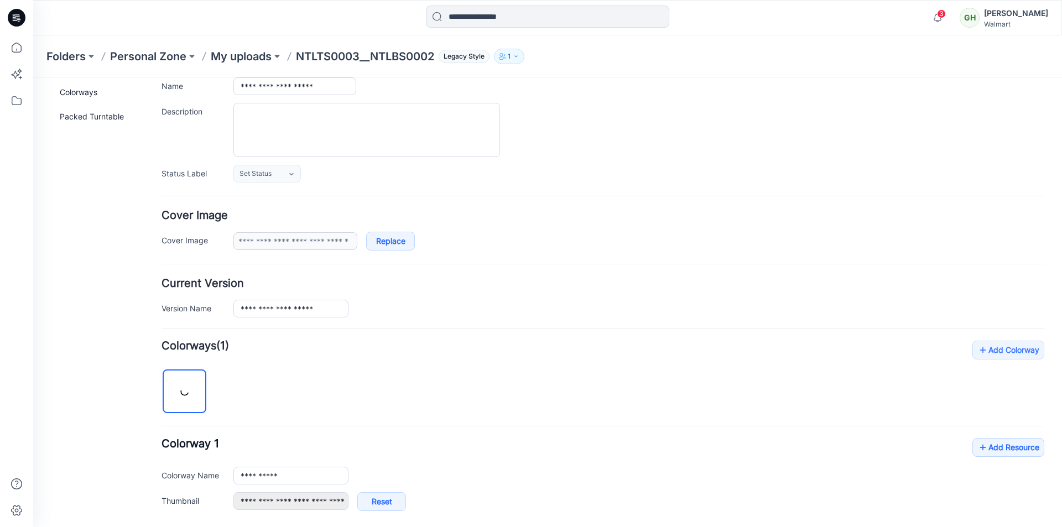
scroll to position [259, 0]
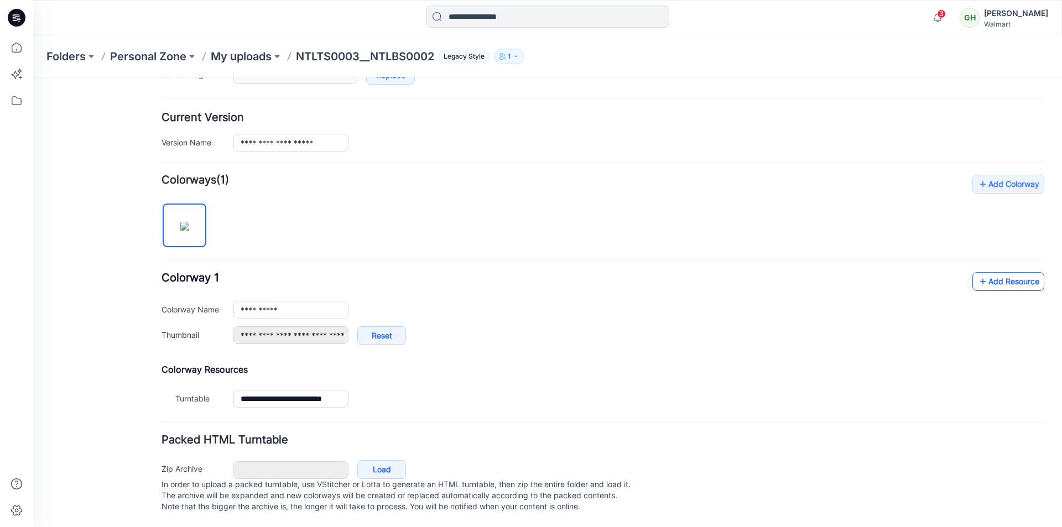
click at [1003, 272] on link "Add Resource" at bounding box center [1009, 281] width 72 height 19
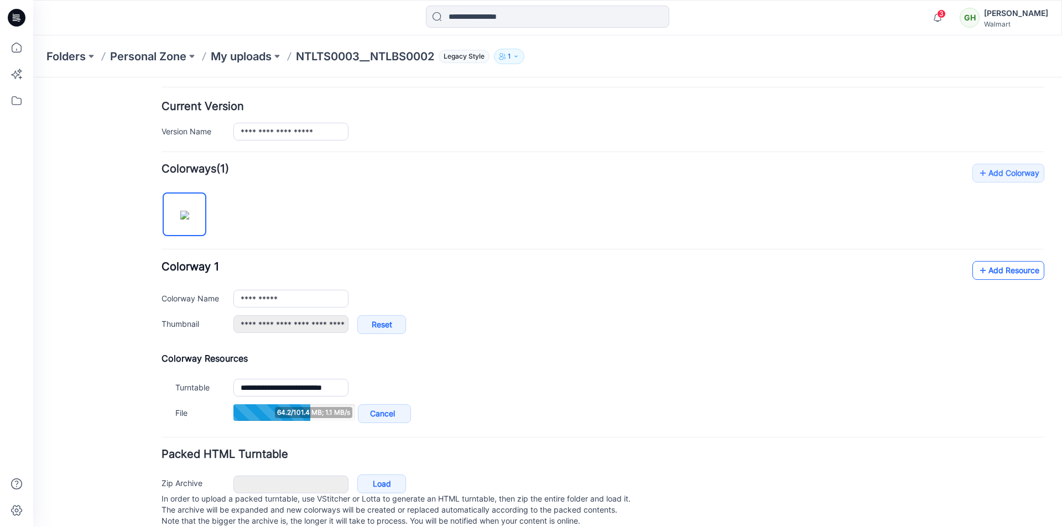
click at [1027, 268] on link "Add Resource" at bounding box center [1009, 270] width 72 height 19
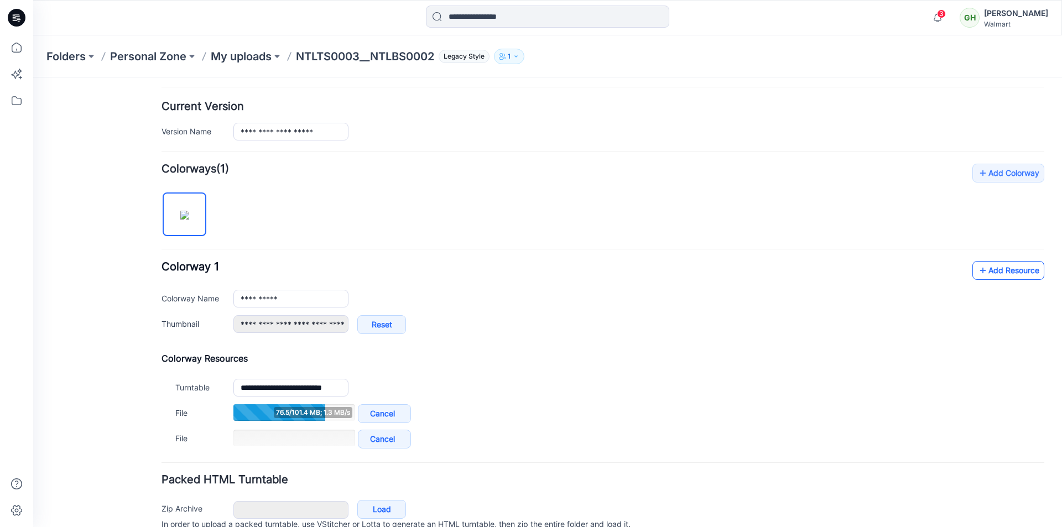
click at [994, 271] on link "Add Resource" at bounding box center [1009, 270] width 72 height 19
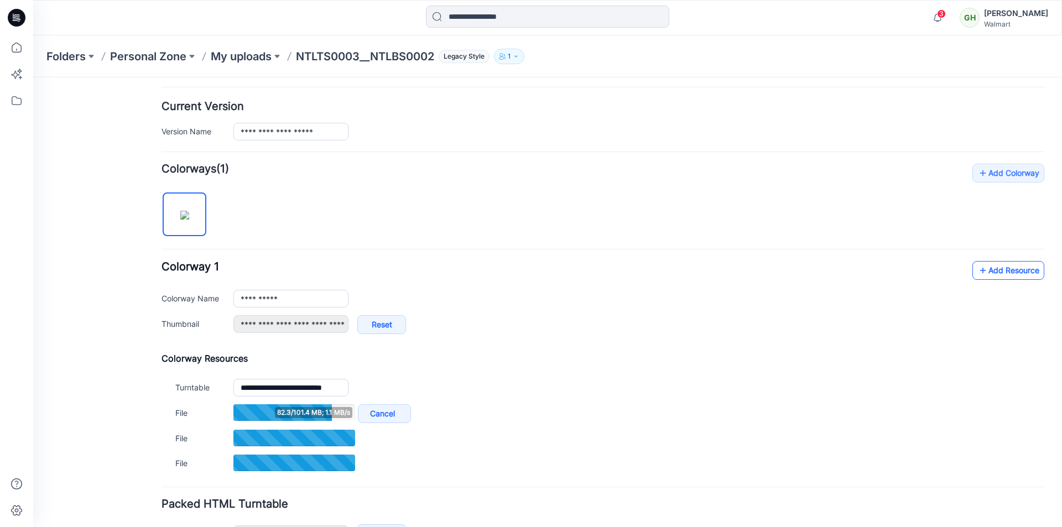
click at [1000, 274] on link "Add Resource" at bounding box center [1009, 270] width 72 height 19
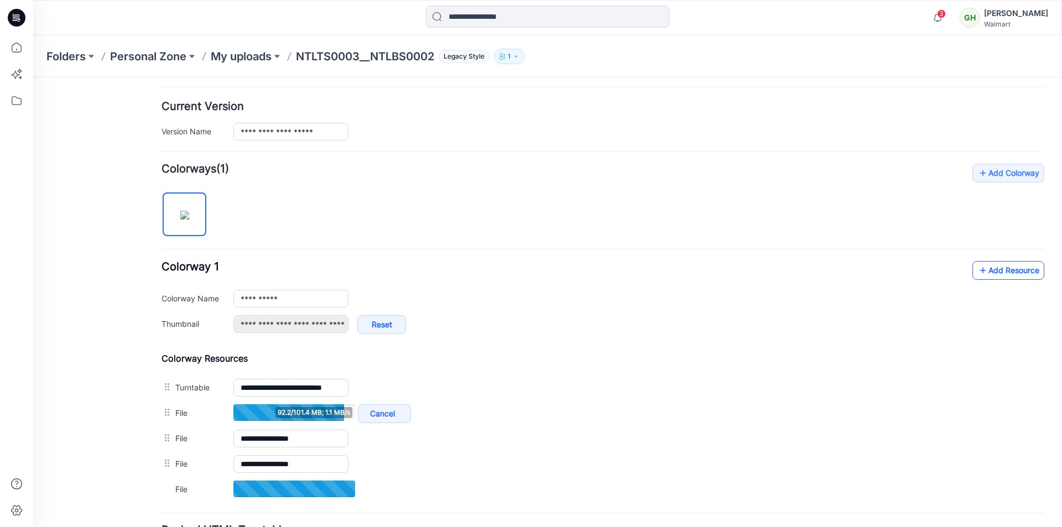
click at [992, 270] on link "Add Resource" at bounding box center [1009, 270] width 72 height 19
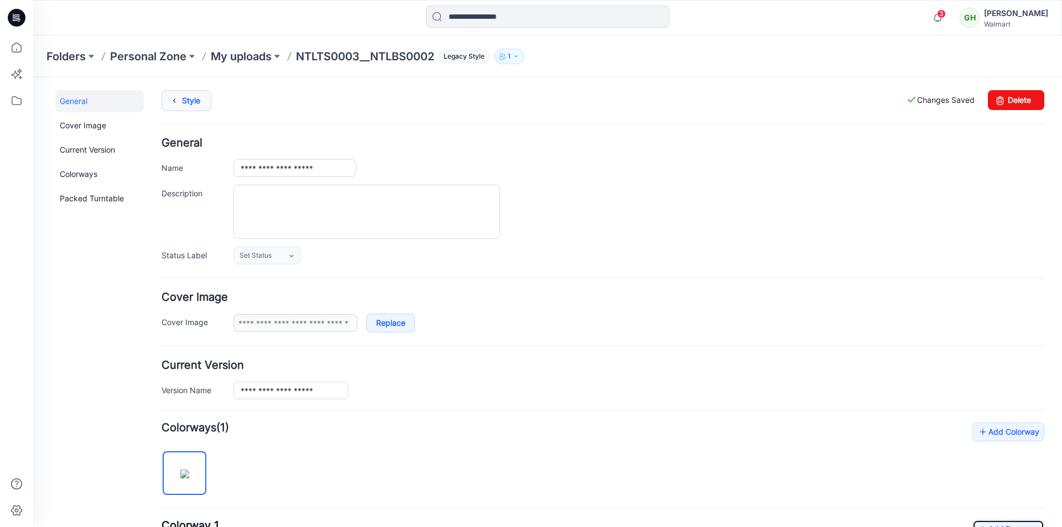
scroll to position [0, 0]
click at [198, 102] on link "Style" at bounding box center [187, 101] width 50 height 21
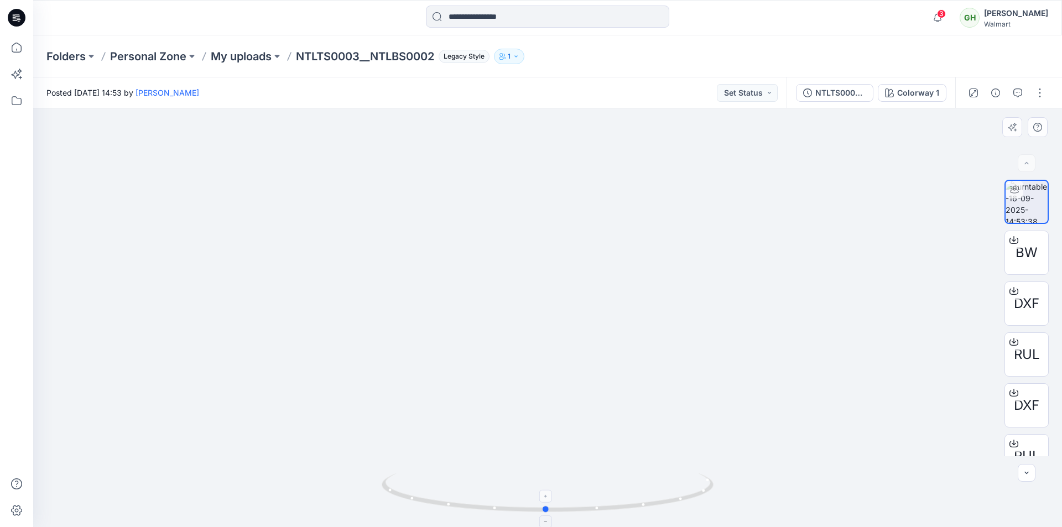
drag, startPoint x: 671, startPoint y: 498, endPoint x: 703, endPoint y: 490, distance: 33.1
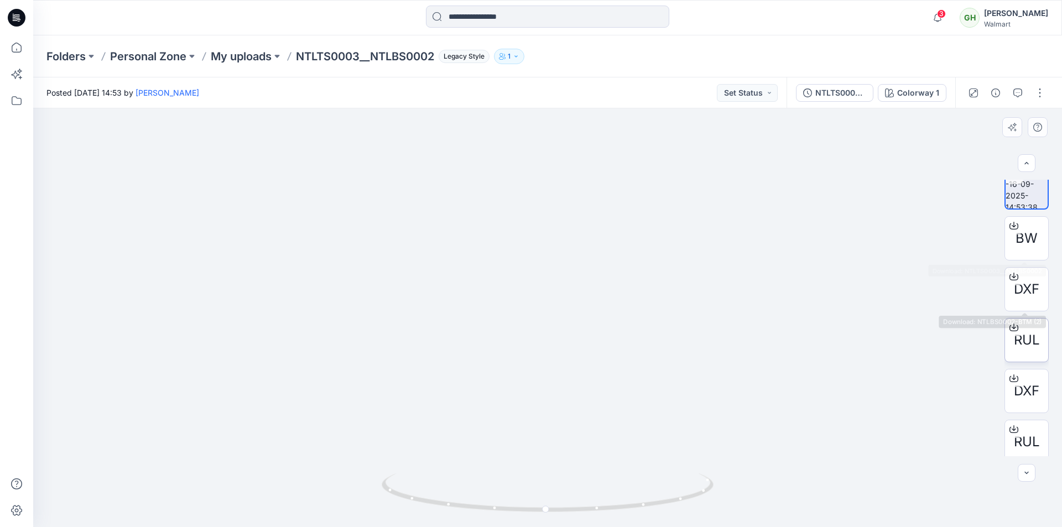
scroll to position [22, 0]
click at [679, 39] on div "Folders Personal Zone My uploads NTLTS0003__NTLBS0002 Legacy Style 1" at bounding box center [547, 56] width 1029 height 42
click at [20, 18] on icon at bounding box center [17, 18] width 18 height 18
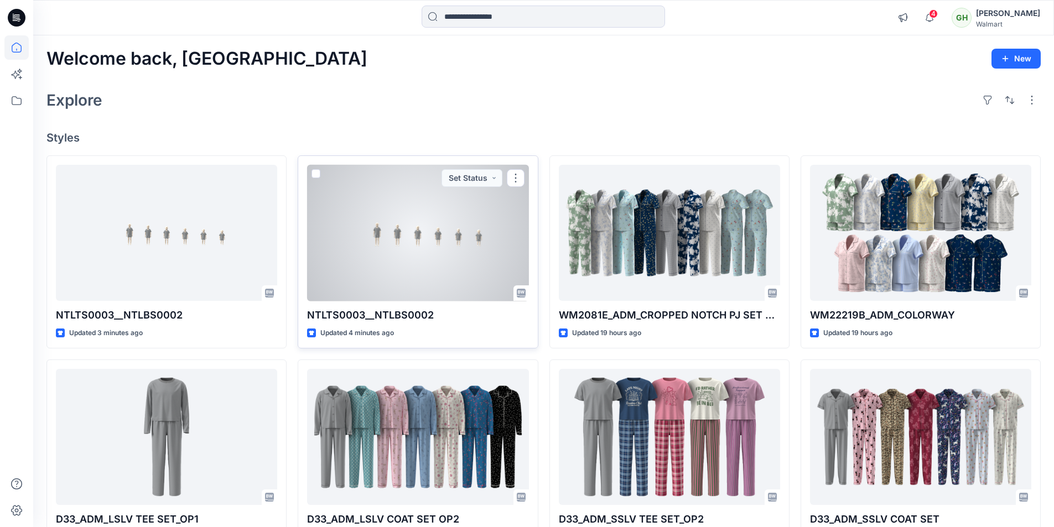
click at [424, 252] on div at bounding box center [417, 233] width 221 height 137
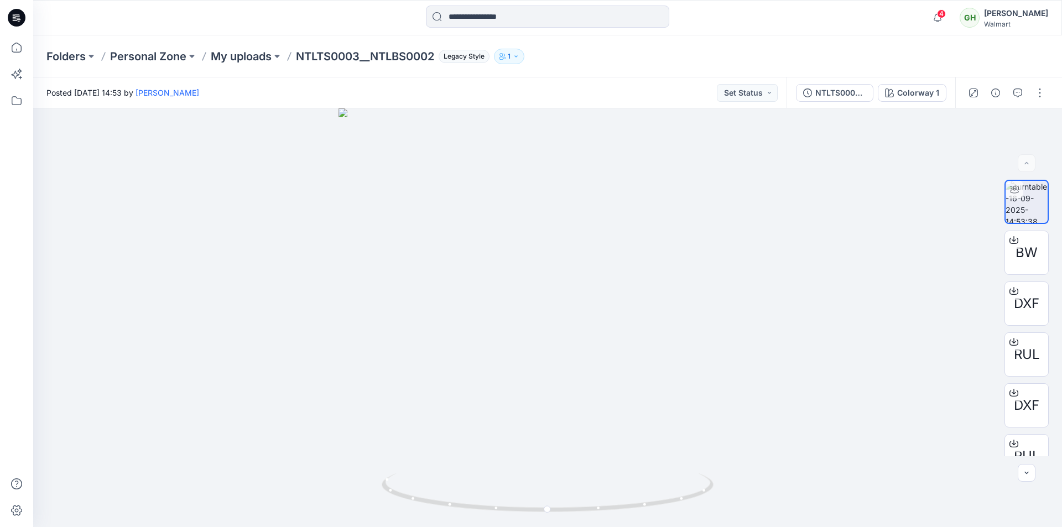
click at [15, 15] on icon at bounding box center [17, 18] width 18 height 18
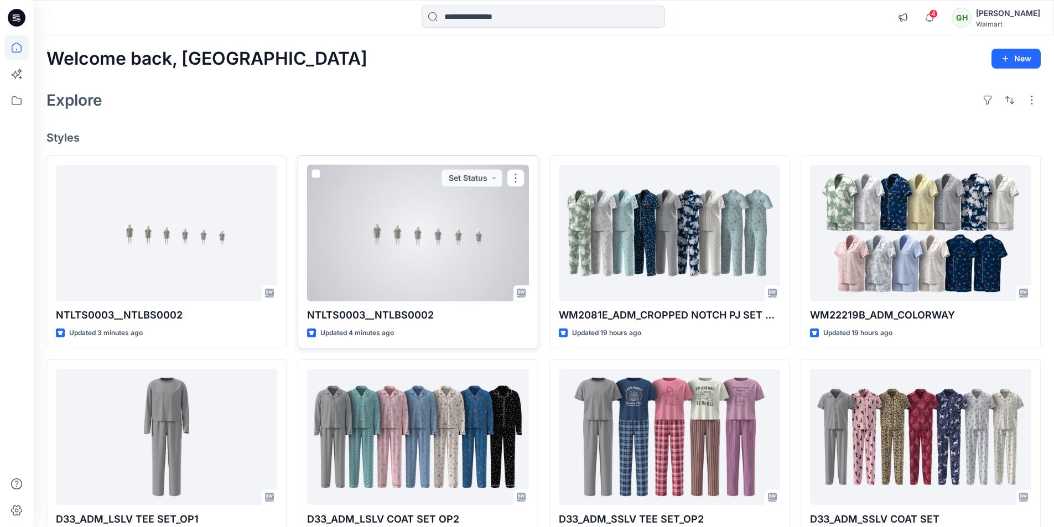
click at [451, 258] on div at bounding box center [417, 233] width 221 height 137
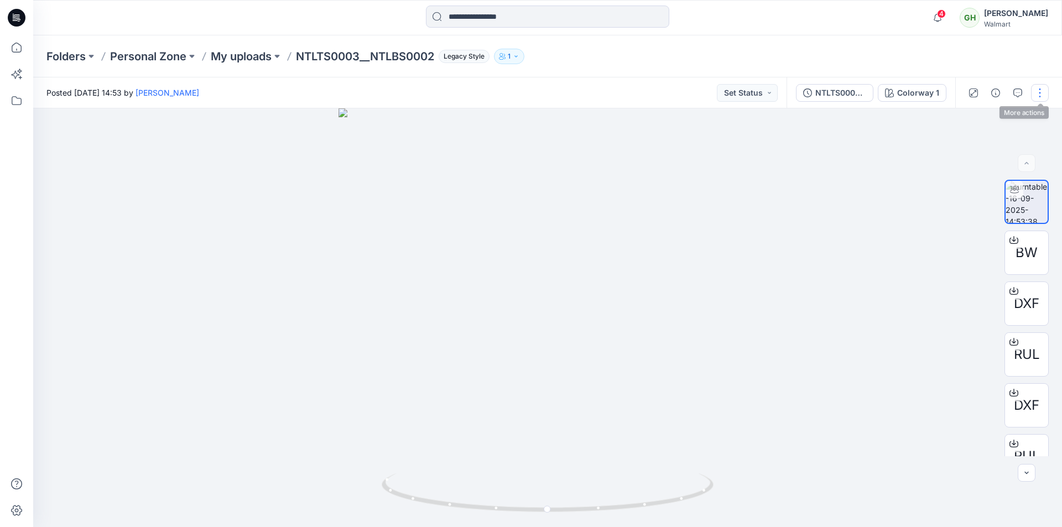
click at [1044, 95] on button "button" at bounding box center [1040, 93] width 18 height 18
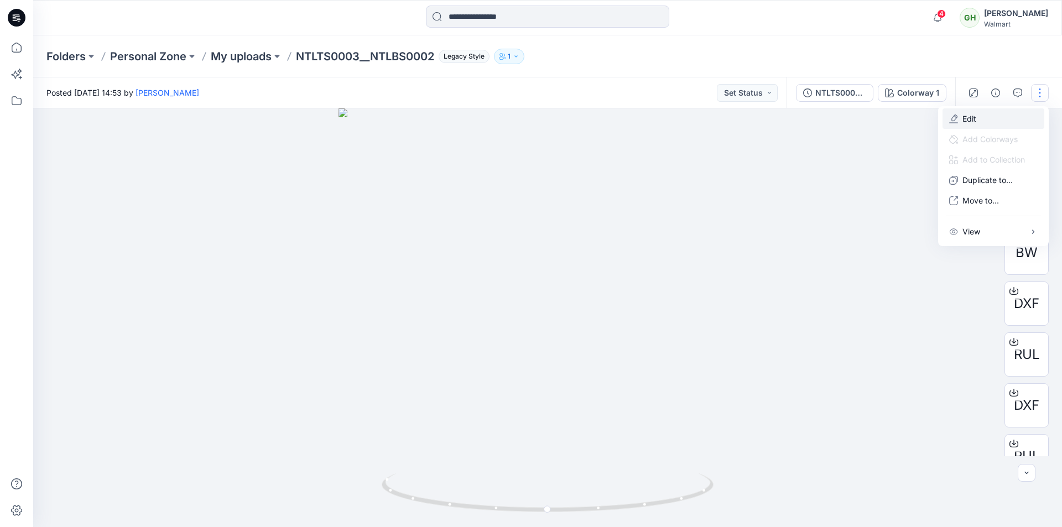
click at [983, 123] on button "Edit" at bounding box center [994, 118] width 102 height 20
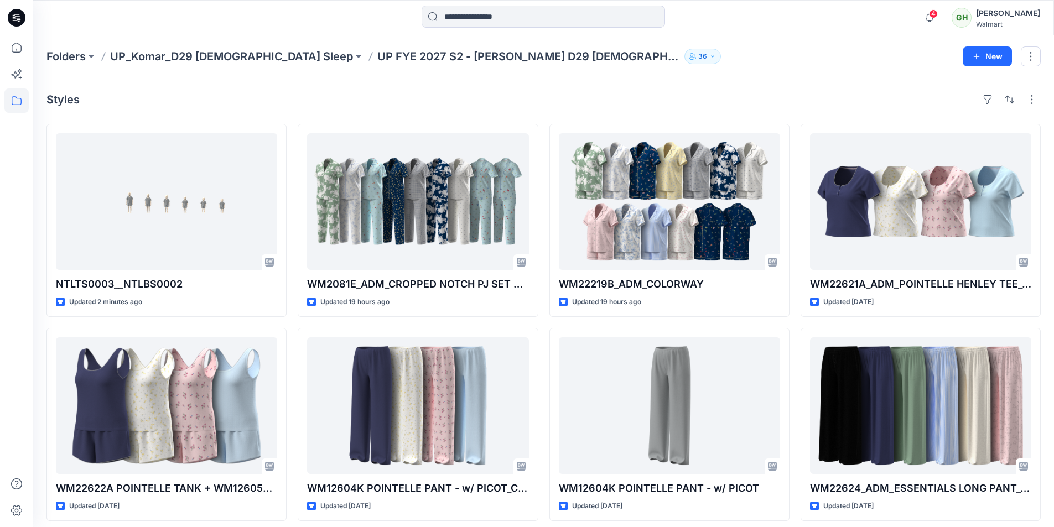
click at [755, 54] on div "Folders UP_Komar_D29 Ladies Sleep UP FYE 2027 S2 - Komar D29 Ladies Sleepwear 36" at bounding box center [500, 56] width 908 height 15
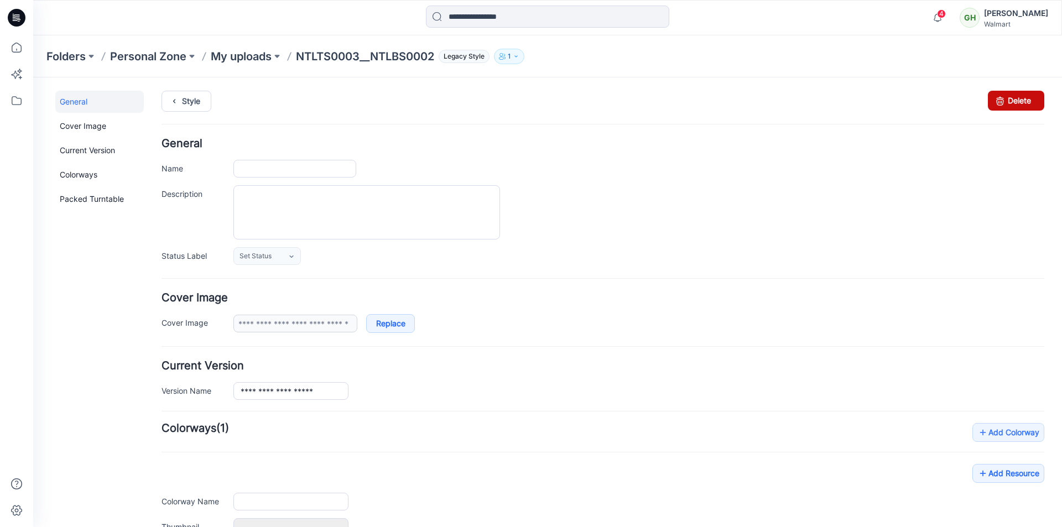
type input "**********"
drag, startPoint x: 1005, startPoint y: 106, endPoint x: 602, endPoint y: 136, distance: 404.4
click at [1005, 106] on link "Delete" at bounding box center [1016, 101] width 56 height 20
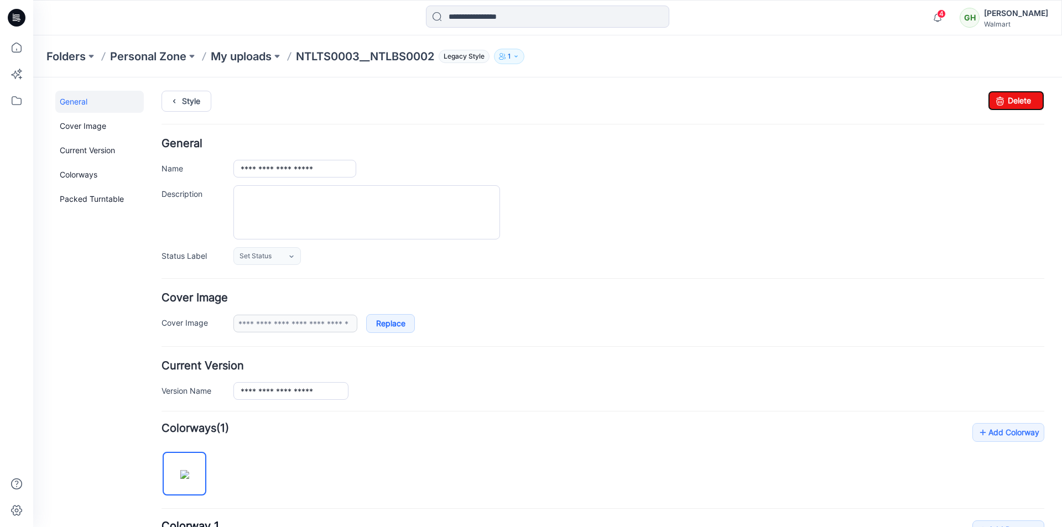
click at [23, 20] on icon at bounding box center [17, 18] width 18 height 18
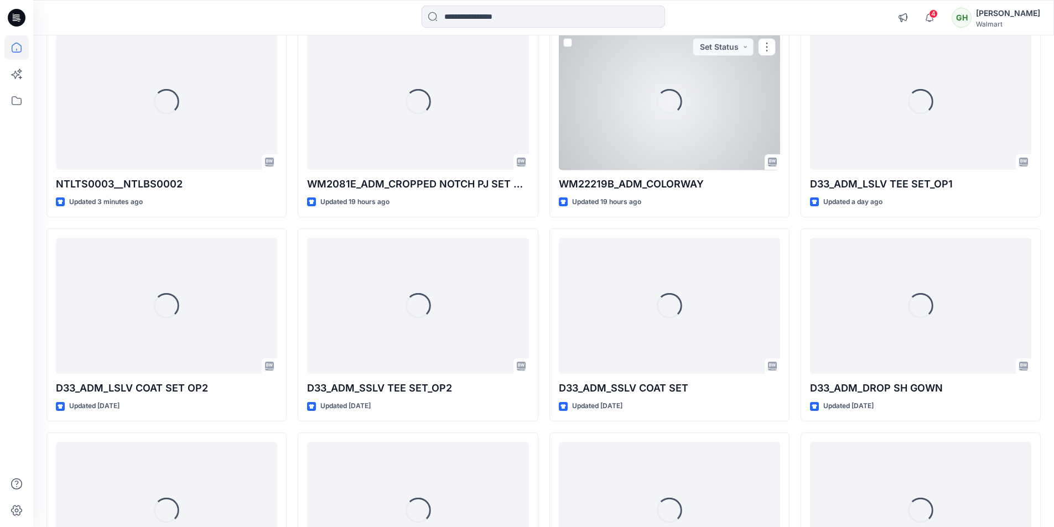
scroll to position [277, 0]
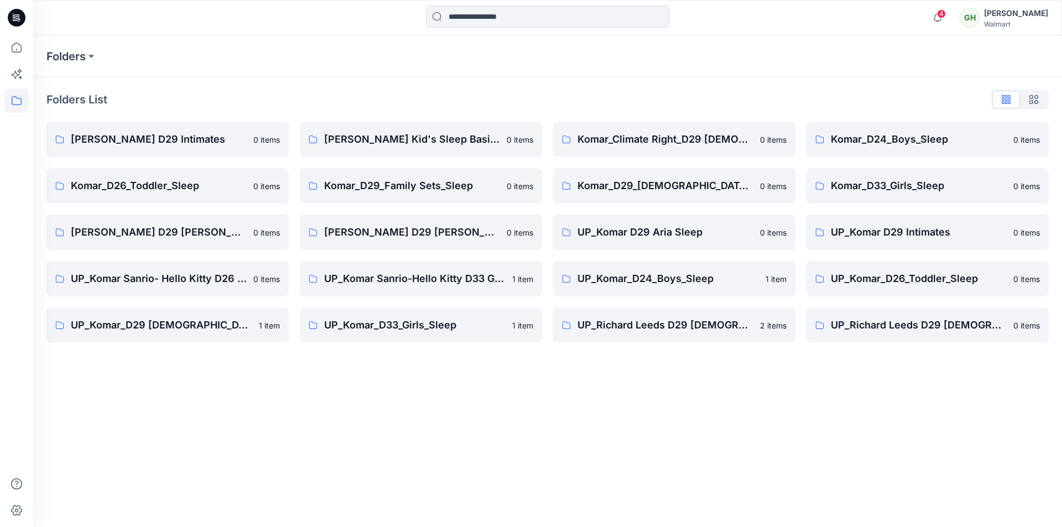
click at [21, 17] on icon at bounding box center [17, 18] width 18 height 18
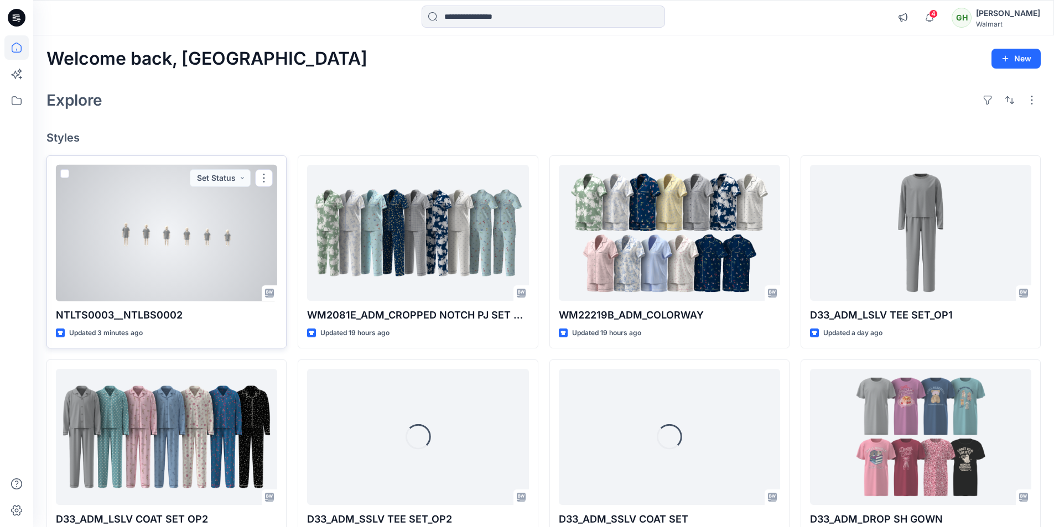
click at [177, 290] on div at bounding box center [166, 233] width 221 height 137
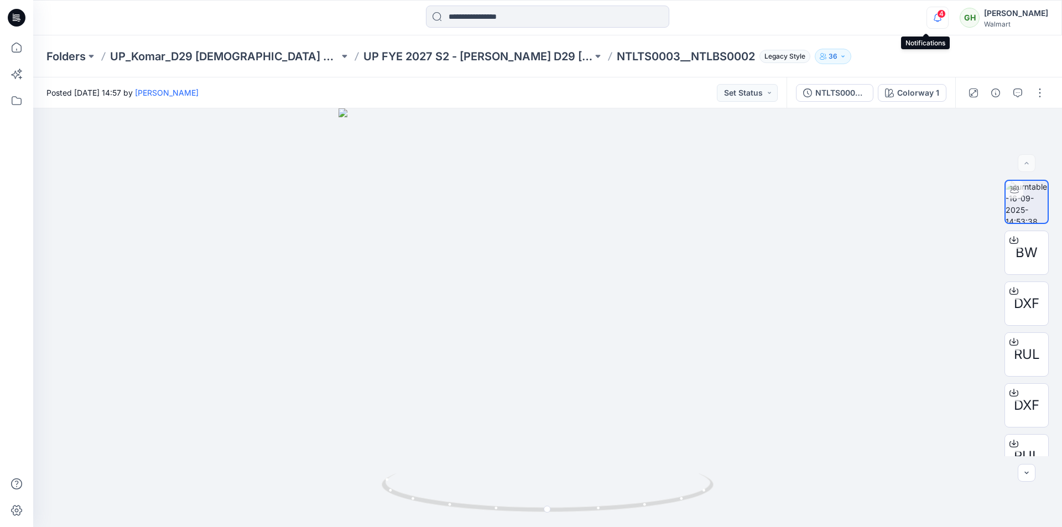
click at [927, 18] on icon "button" at bounding box center [937, 18] width 21 height 22
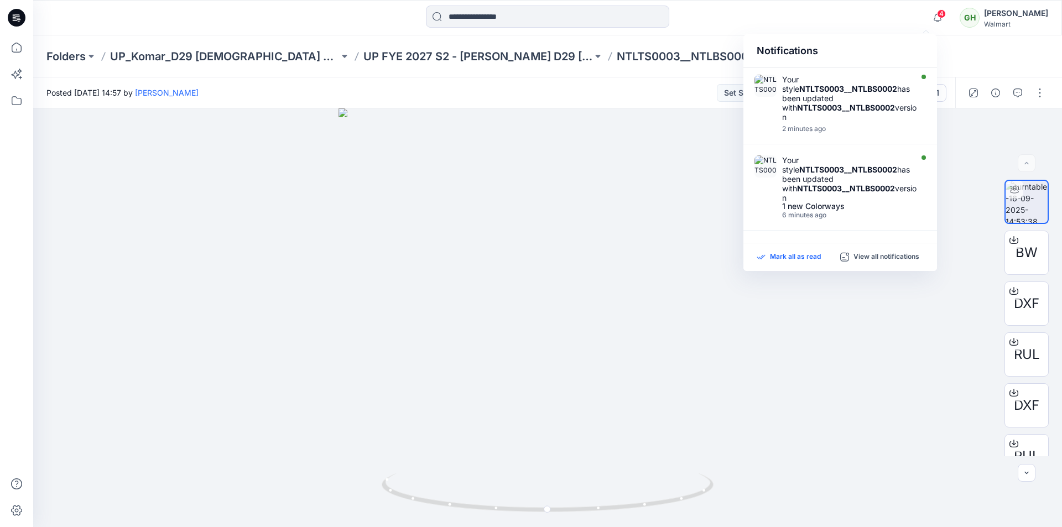
drag, startPoint x: 807, startPoint y: 257, endPoint x: 801, endPoint y: 253, distance: 6.8
click at [806, 256] on p "Mark all as read" at bounding box center [795, 257] width 51 height 10
click at [728, 28] on div at bounding box center [547, 18] width 514 height 24
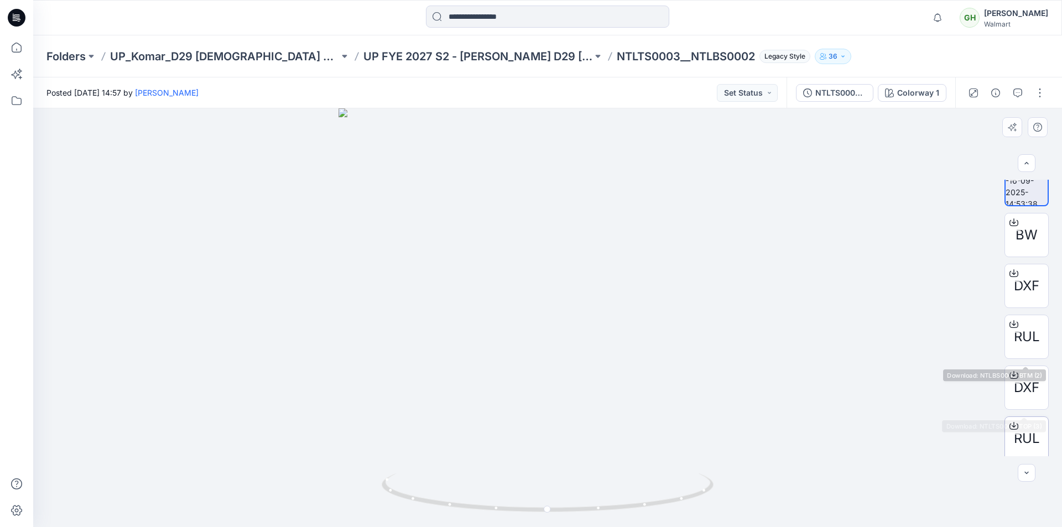
scroll to position [22, 0]
